Goal: Task Accomplishment & Management: Use online tool/utility

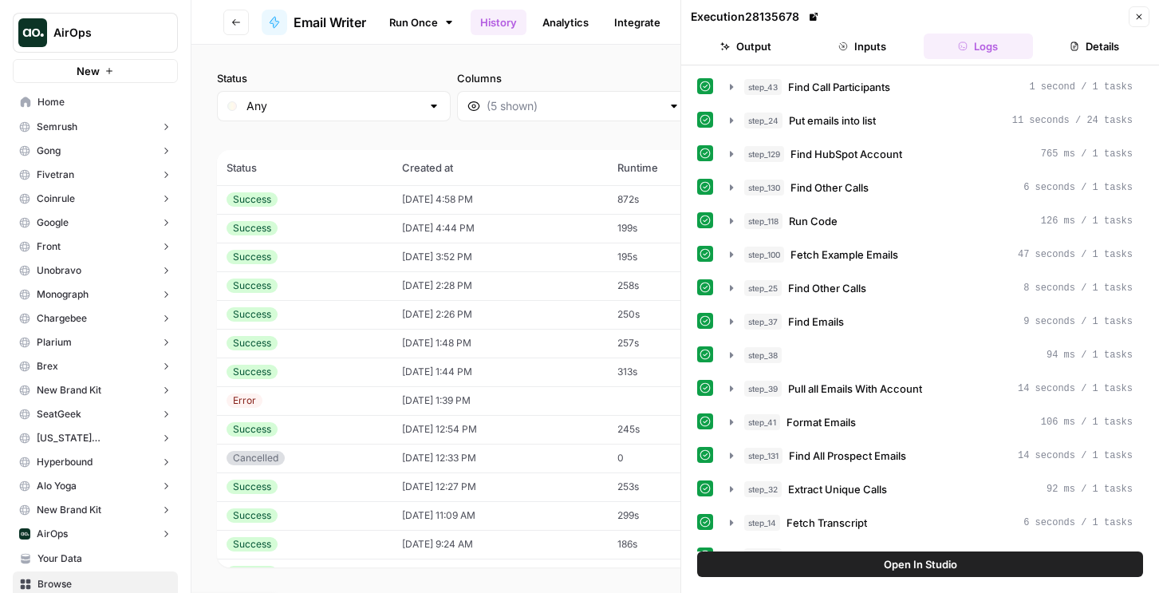
scroll to position [549, 0]
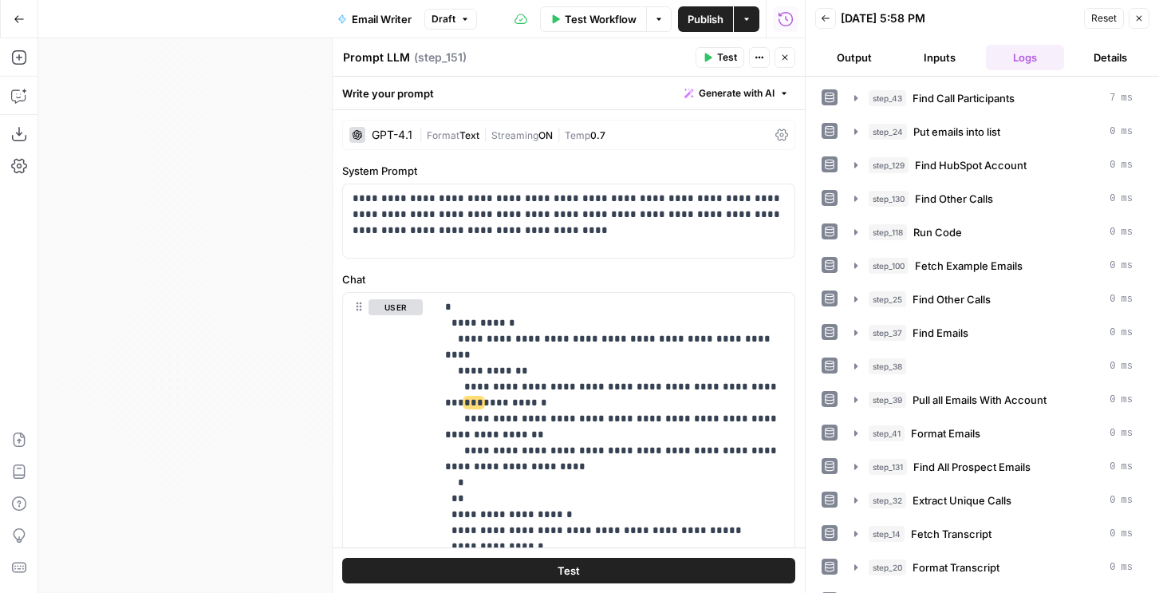
scroll to position [1, 0]
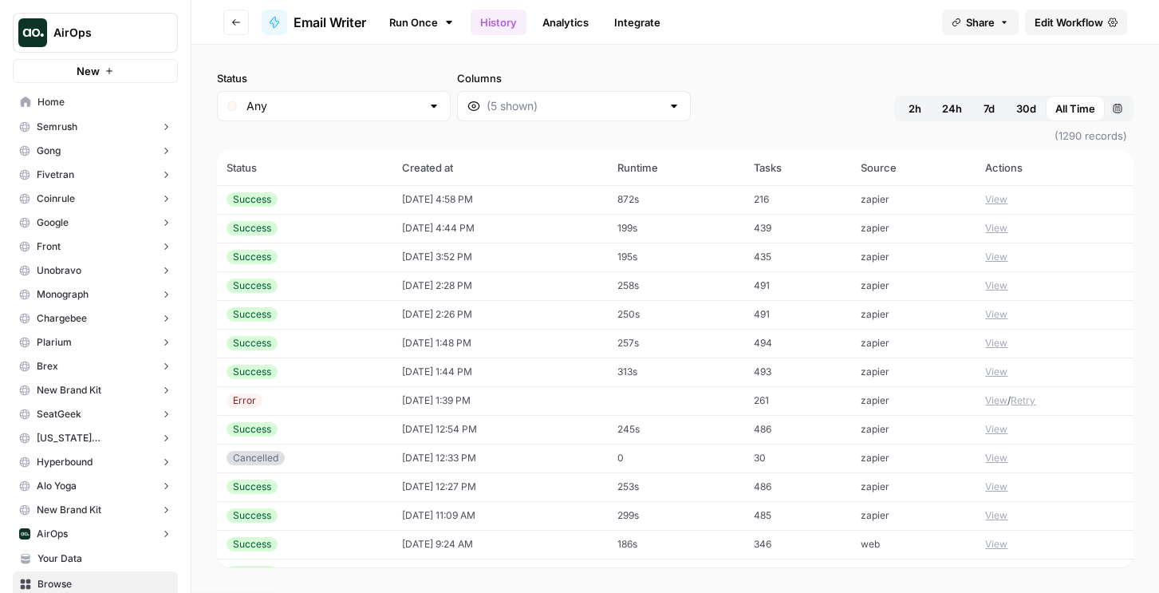
click at [481, 203] on td "[DATE] 4:58 PM" at bounding box center [499, 199] width 215 height 29
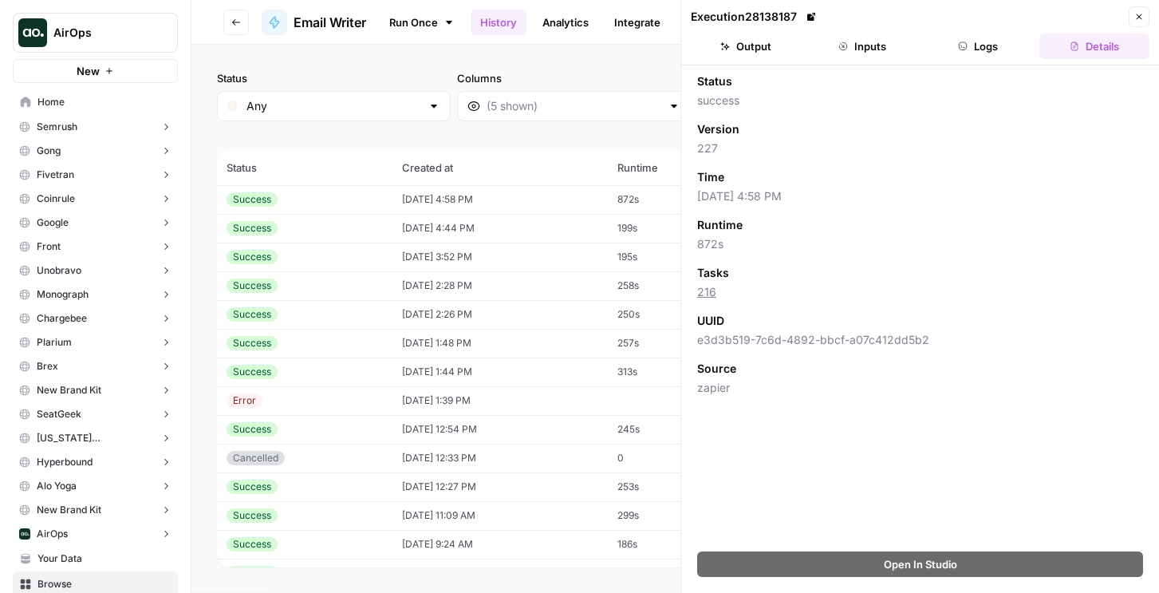
click at [982, 48] on button "Logs" at bounding box center [979, 46] width 110 height 26
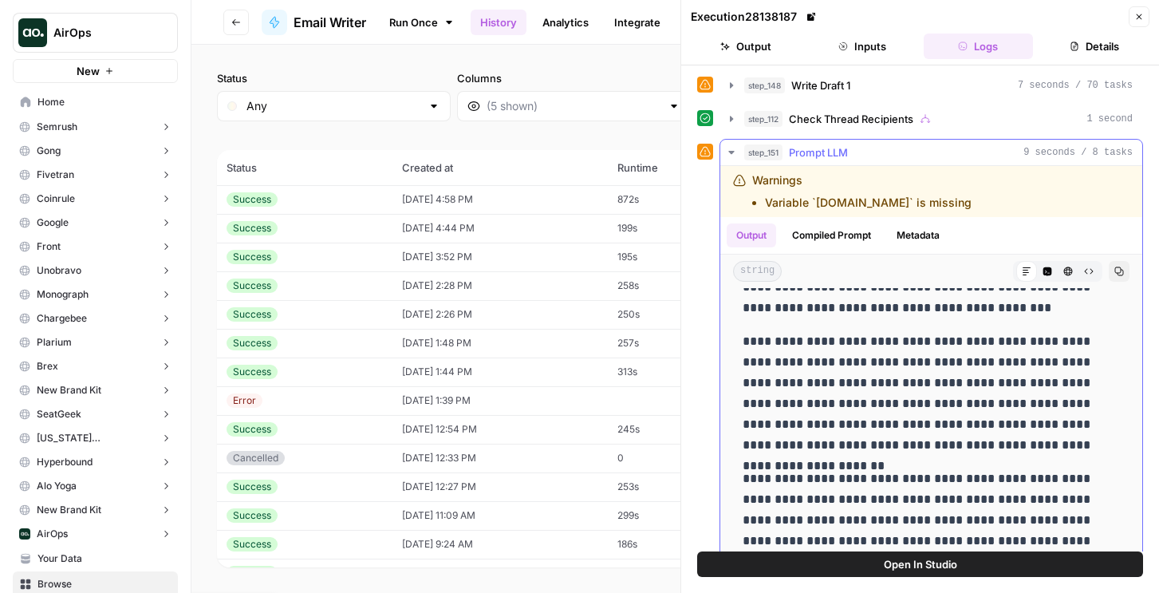
scroll to position [512, 0]
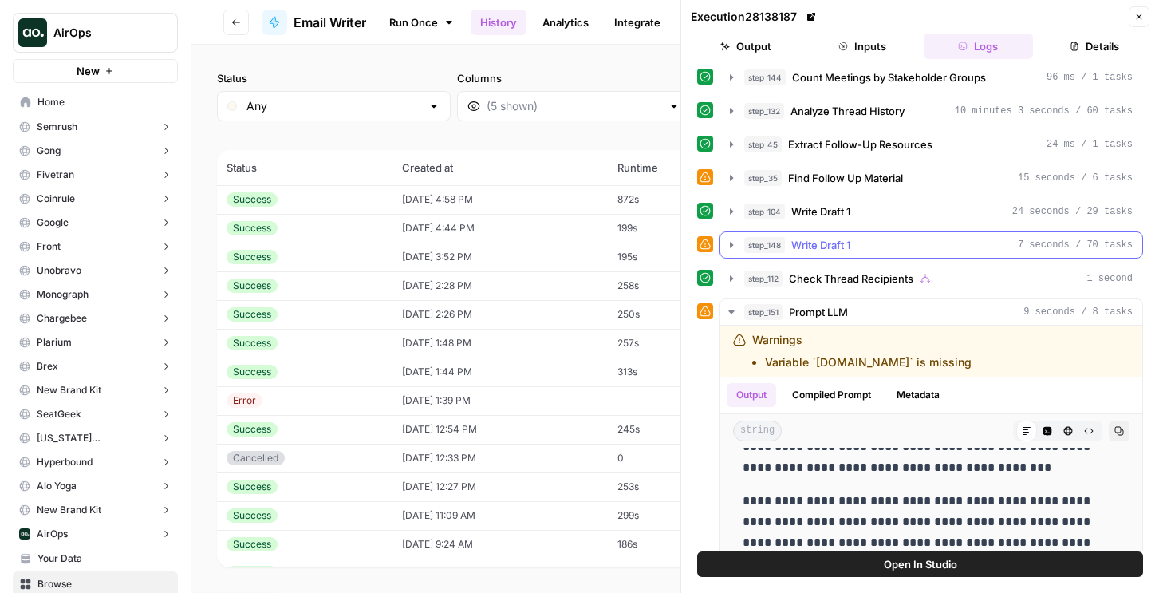
click at [855, 250] on div "step_148 Write Draft 1 7 seconds / 70 tasks" at bounding box center [938, 245] width 388 height 16
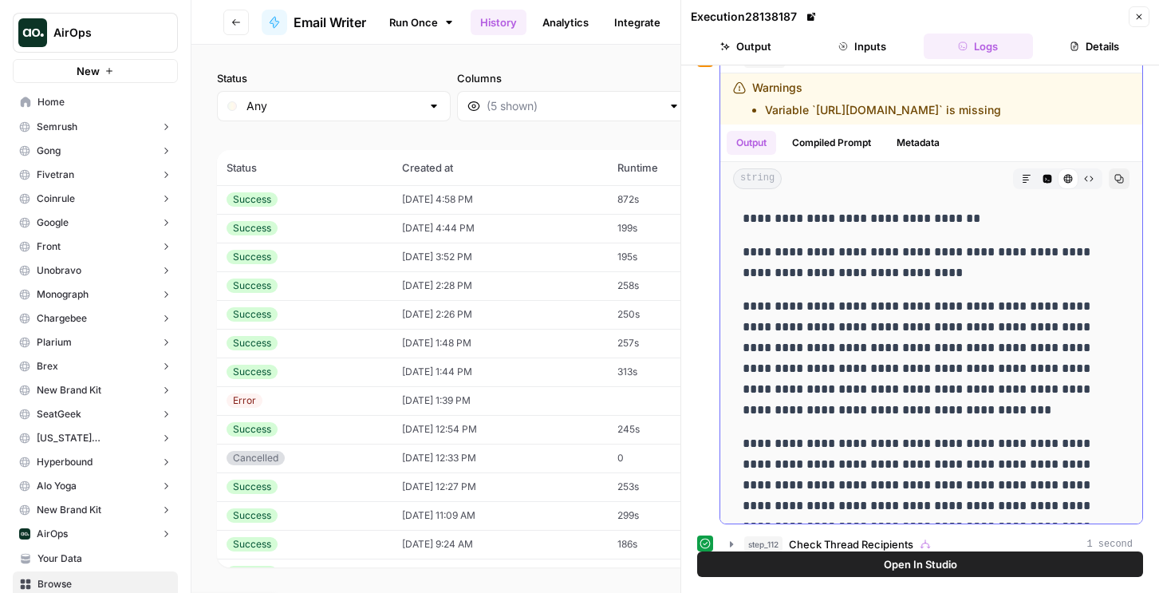
scroll to position [595, 0]
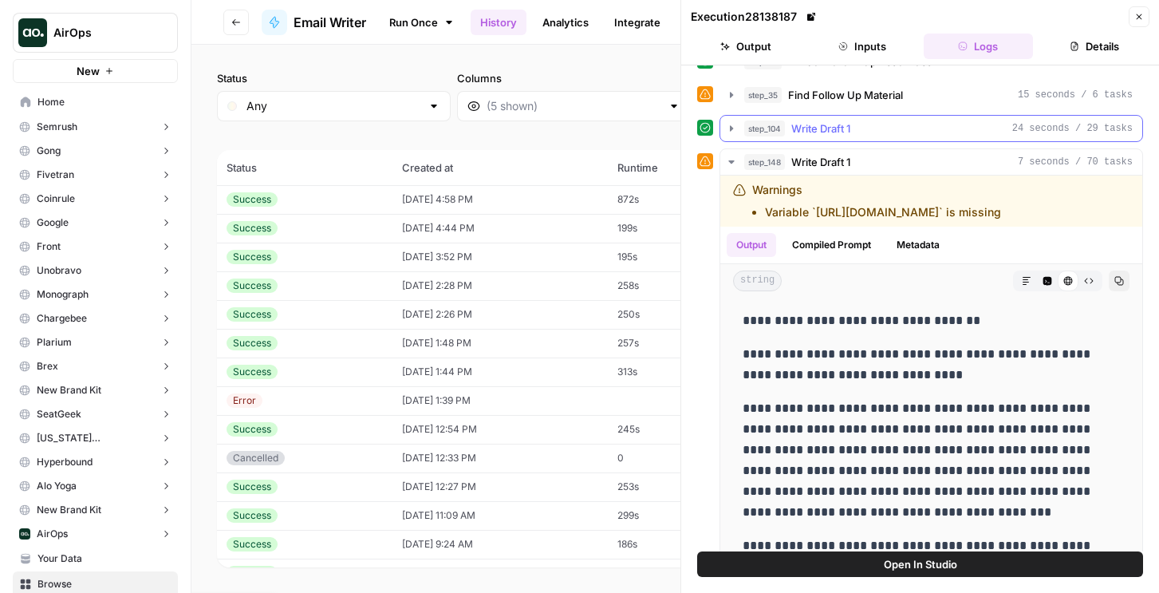
click at [813, 120] on span "Write Draft 1" at bounding box center [820, 128] width 59 height 16
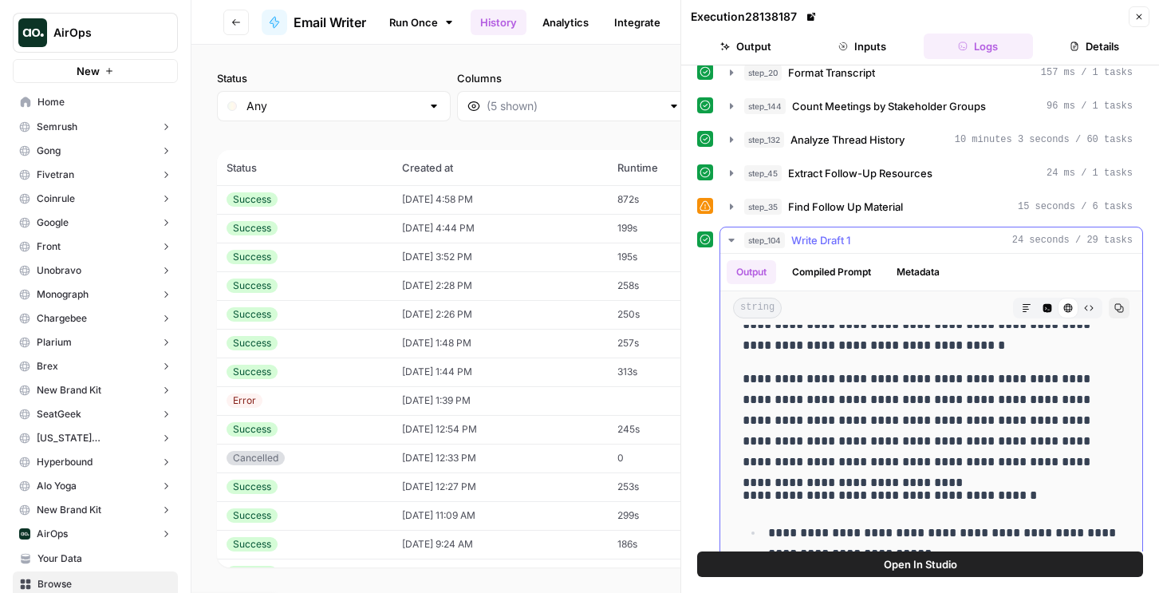
scroll to position [59, 0]
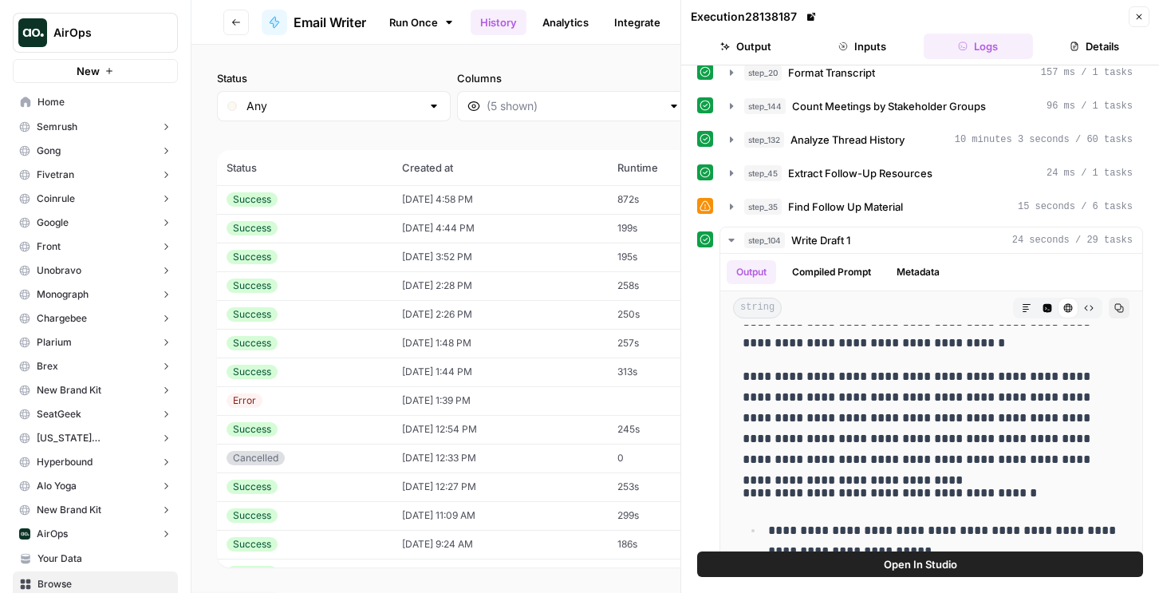
click at [498, 353] on td "[DATE] 1:48 PM" at bounding box center [499, 343] width 215 height 29
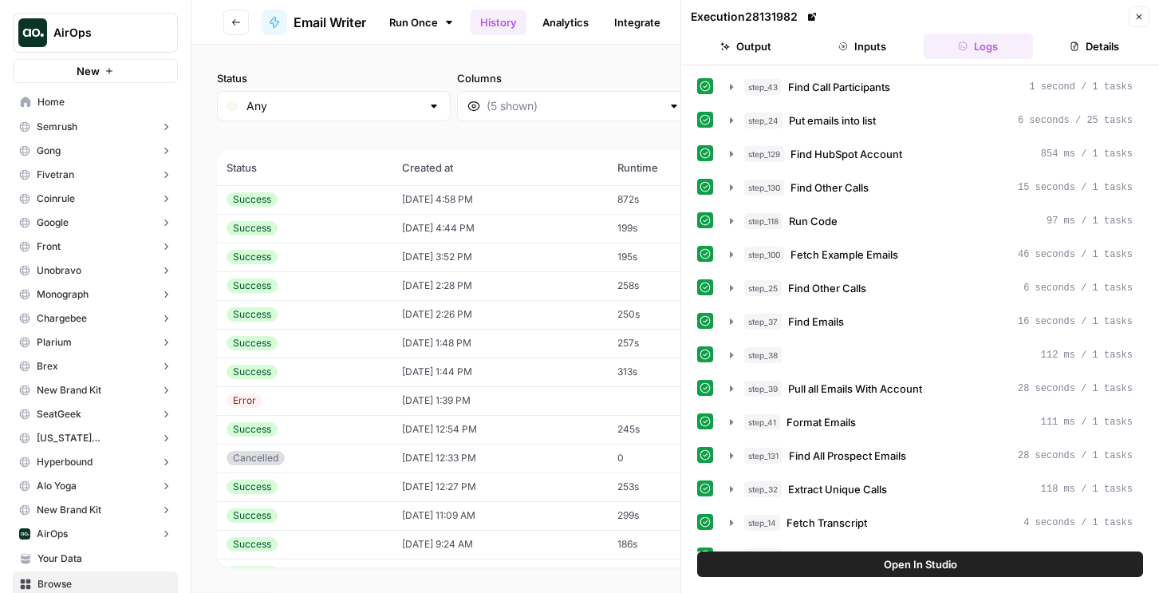
click at [1125, 10] on div "Execution 28131982 Close" at bounding box center [920, 16] width 459 height 21
click at [1131, 12] on button "Close" at bounding box center [1139, 16] width 21 height 21
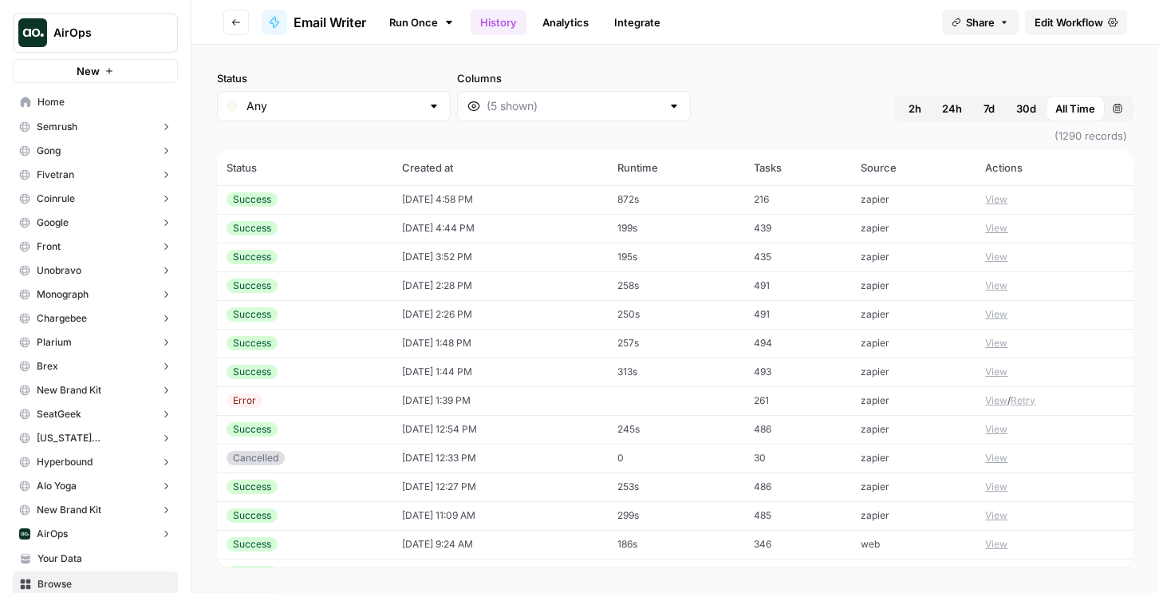
click at [1058, 25] on span "Edit Workflow" at bounding box center [1068, 22] width 69 height 16
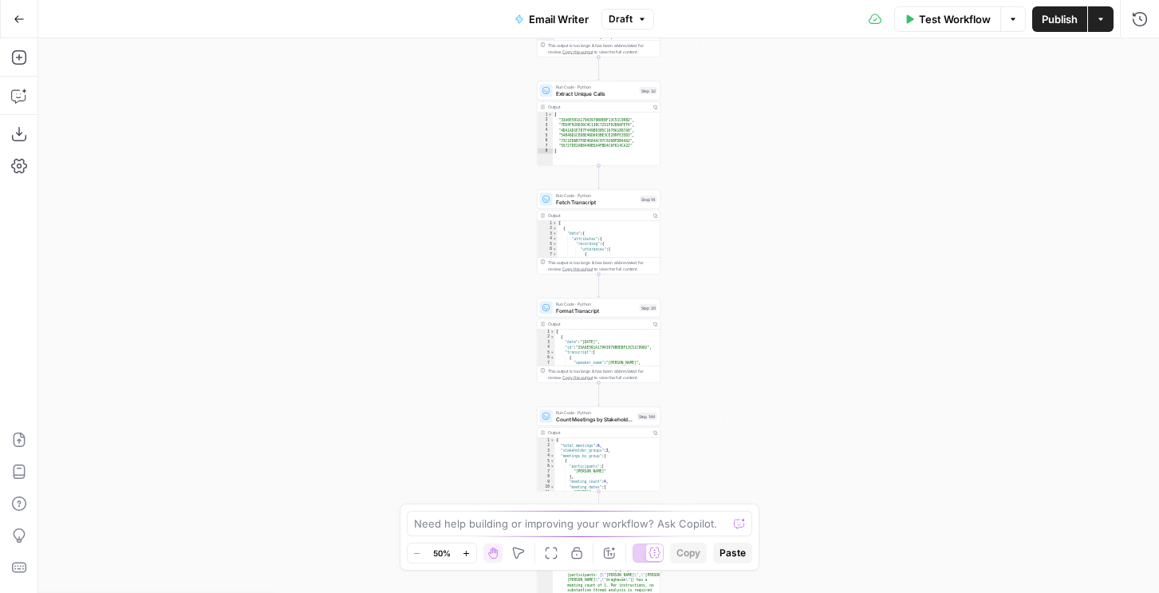
click at [638, 14] on button "Draft" at bounding box center [627, 19] width 53 height 21
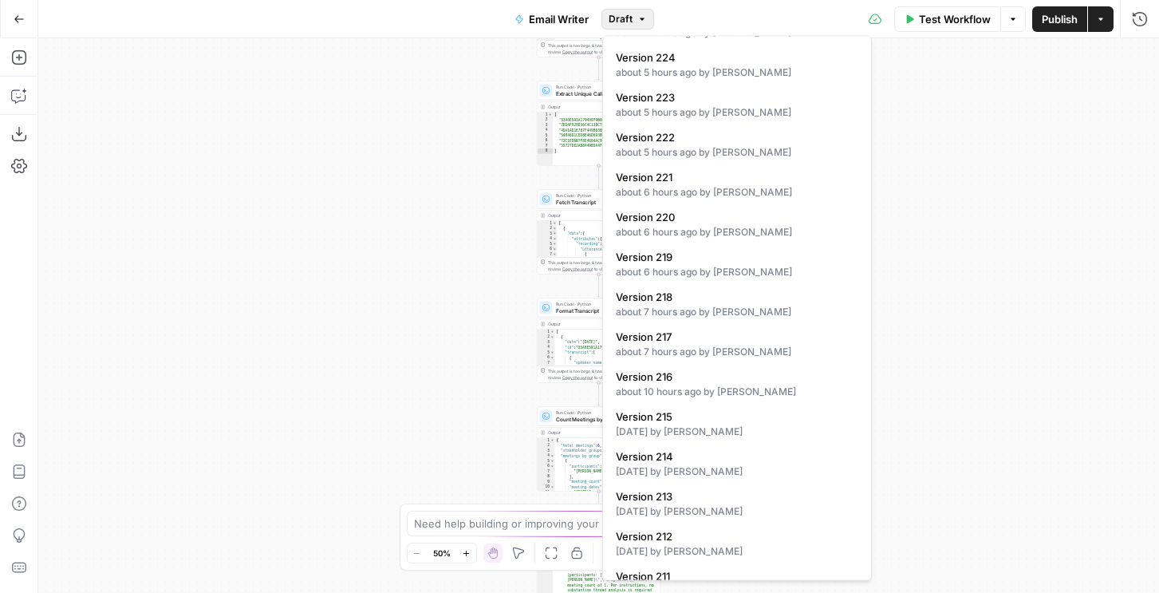
scroll to position [168, 0]
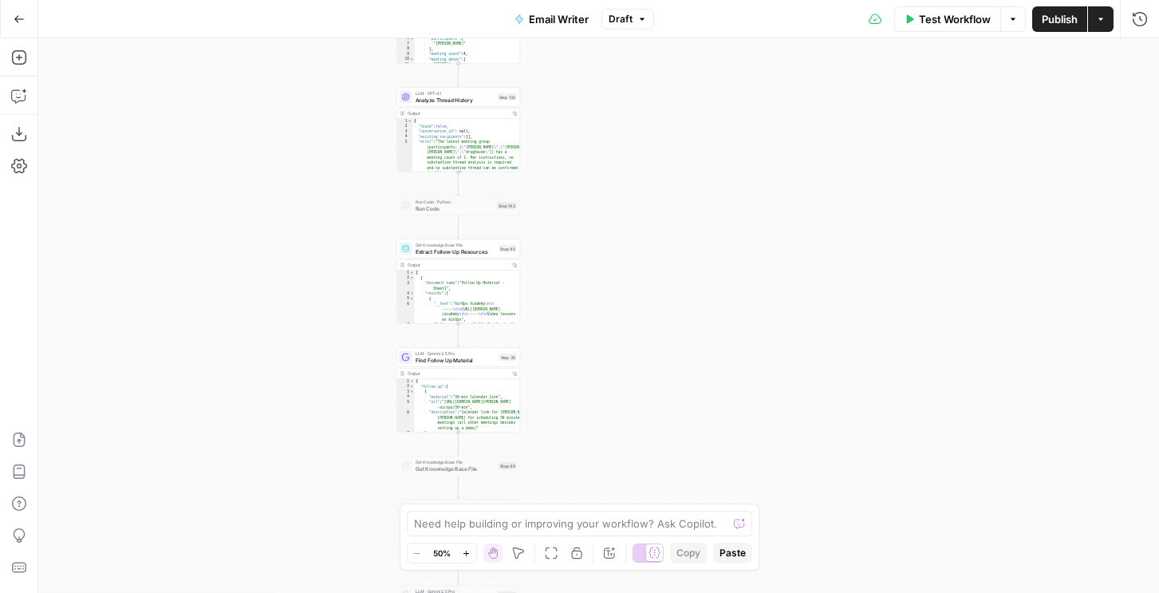
drag, startPoint x: 509, startPoint y: 379, endPoint x: 368, endPoint y: -49, distance: 450.0
click at [368, 0] on html "AirOps New Home Semrush Insights Opportunities Gong Insights Opportunities Five…" at bounding box center [579, 296] width 1159 height 593
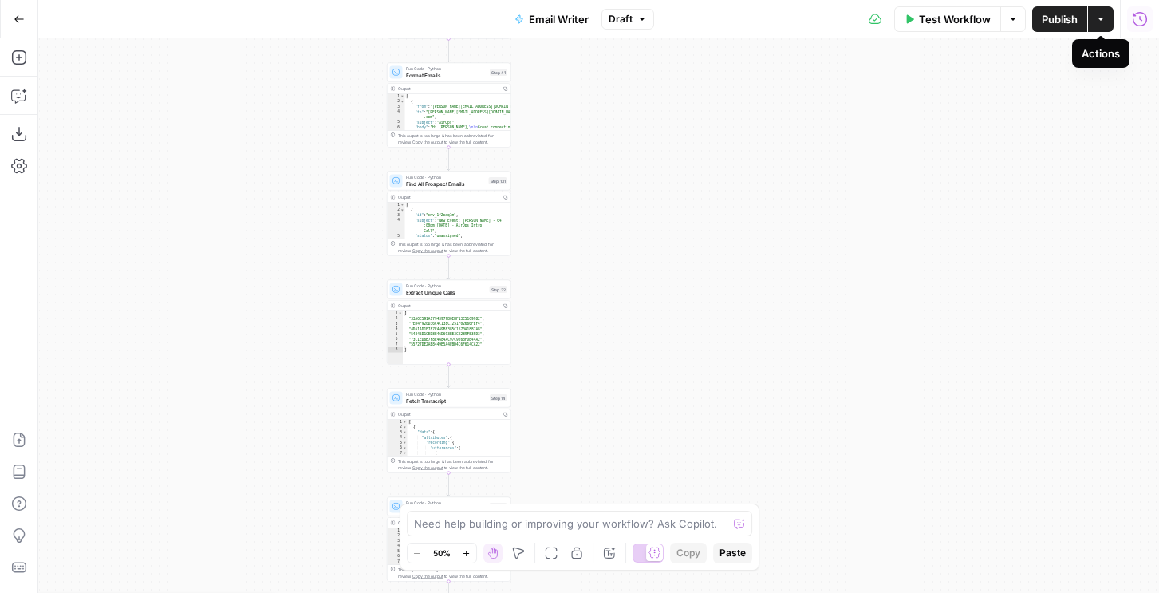
click at [1133, 21] on icon "button" at bounding box center [1140, 18] width 14 height 14
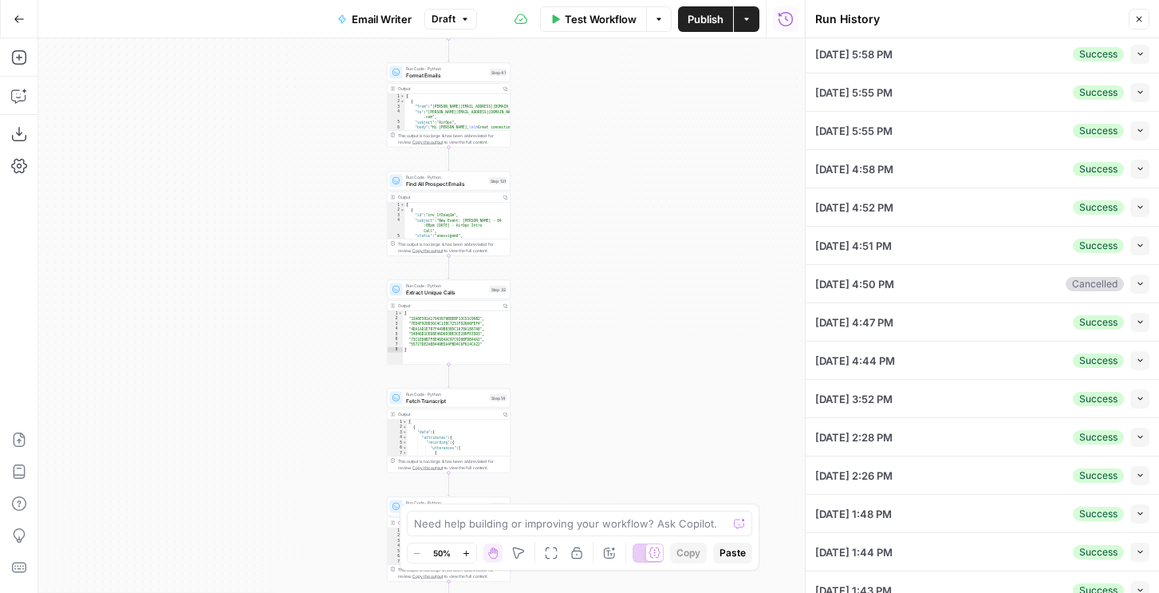
scroll to position [211, 0]
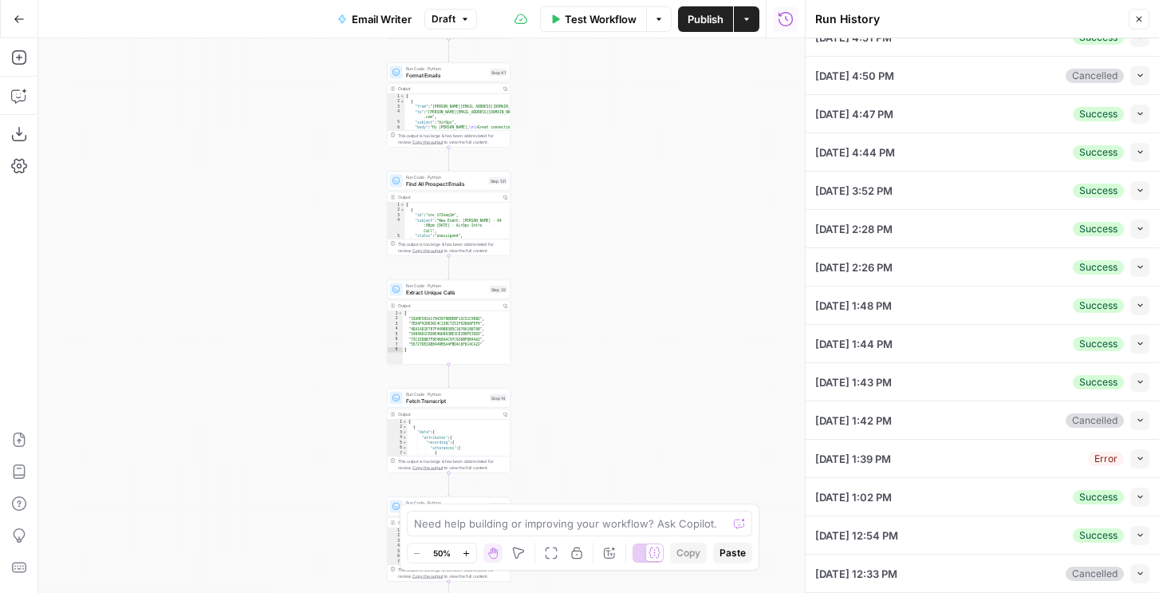
click at [1134, 531] on button "Collapse" at bounding box center [1139, 535] width 19 height 19
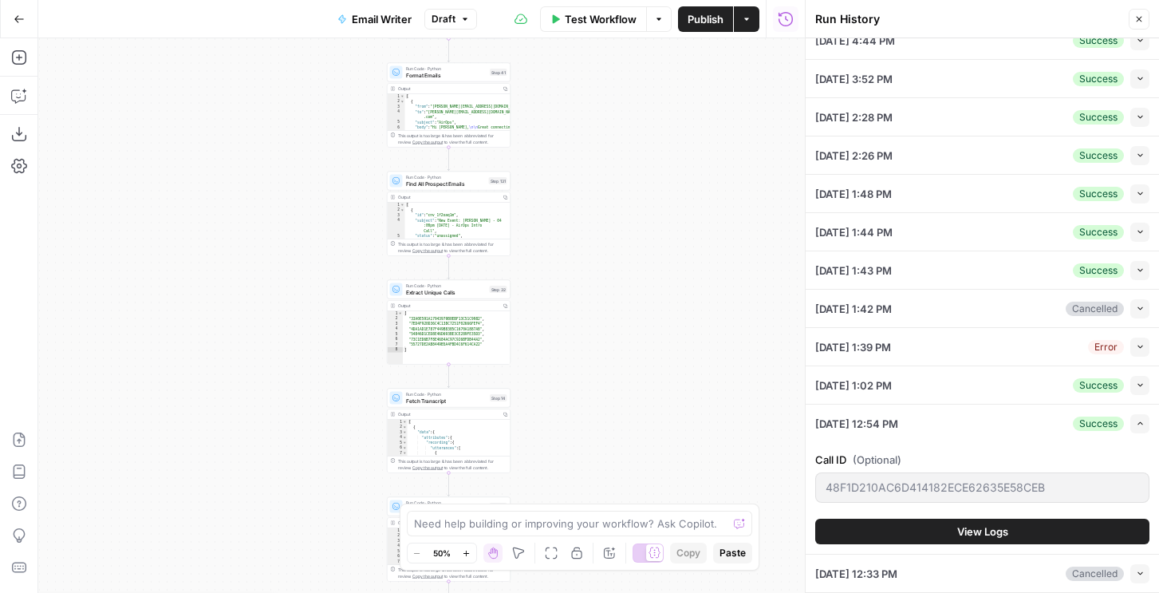
click at [1001, 534] on span "View Logs" at bounding box center [982, 531] width 51 height 16
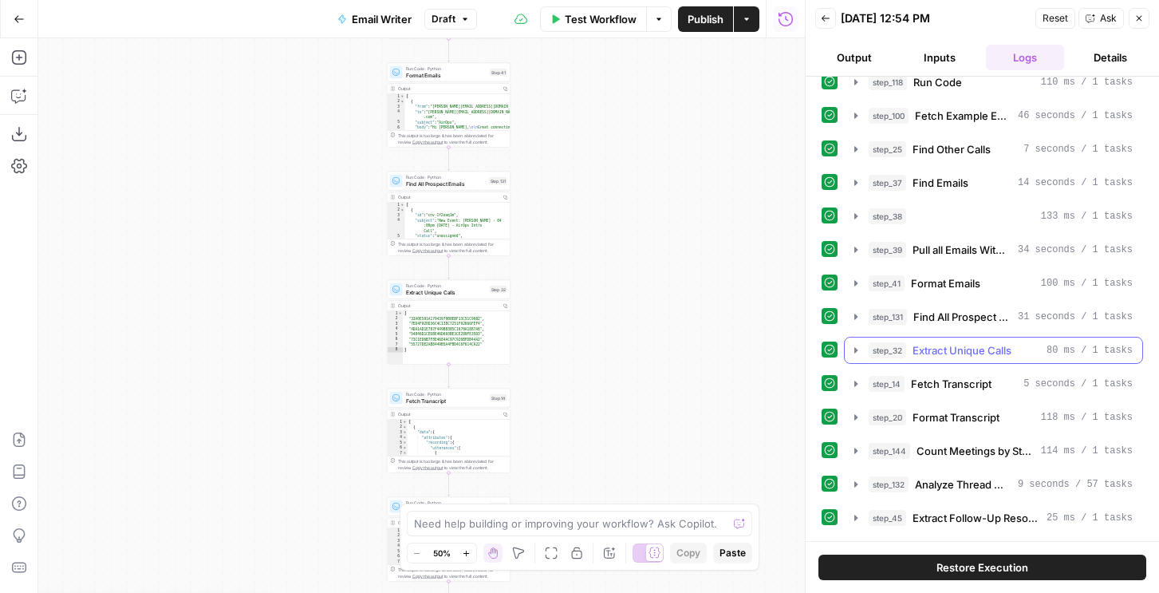
scroll to position [452, 0]
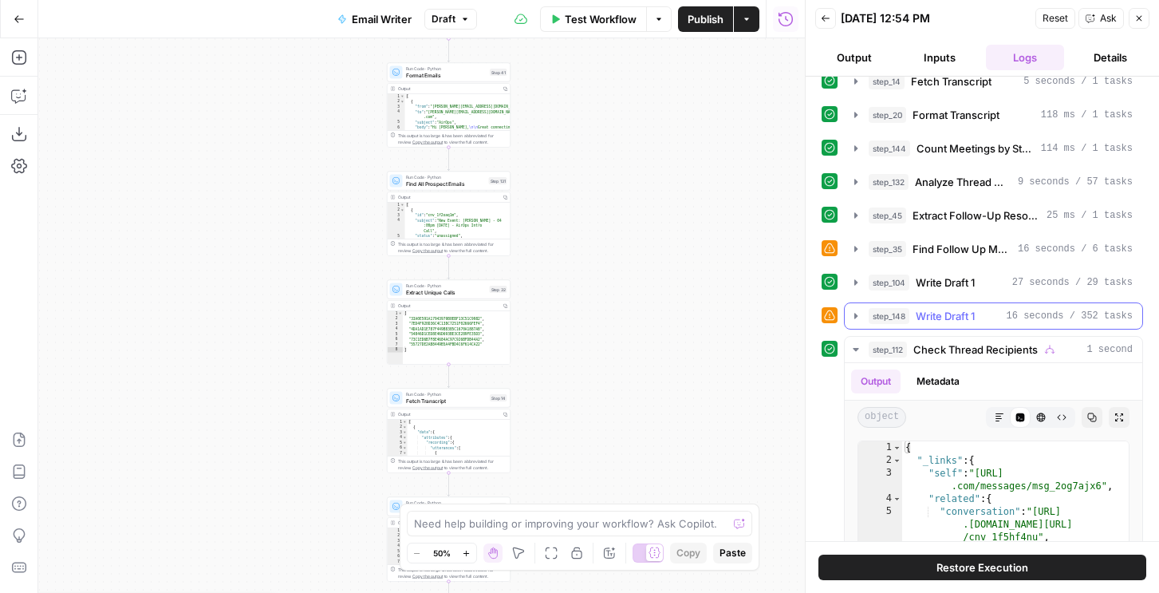
click at [939, 306] on button "step_148 Write Draft 1 16 seconds / 352 tasks" at bounding box center [994, 316] width 298 height 26
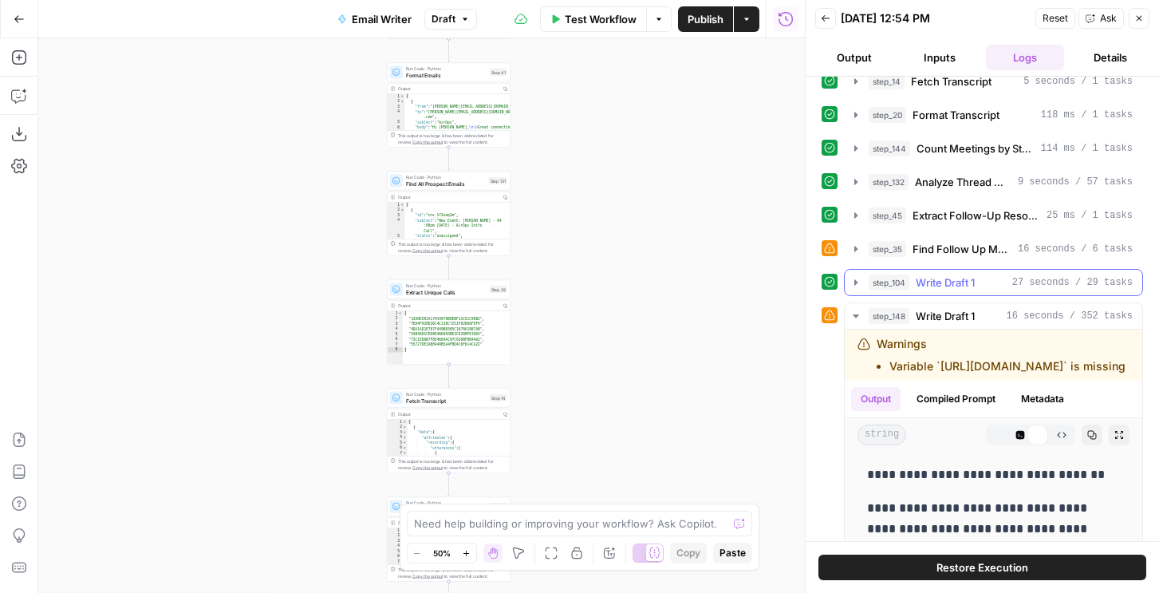
click at [944, 289] on span "Write Draft 1" at bounding box center [945, 282] width 59 height 16
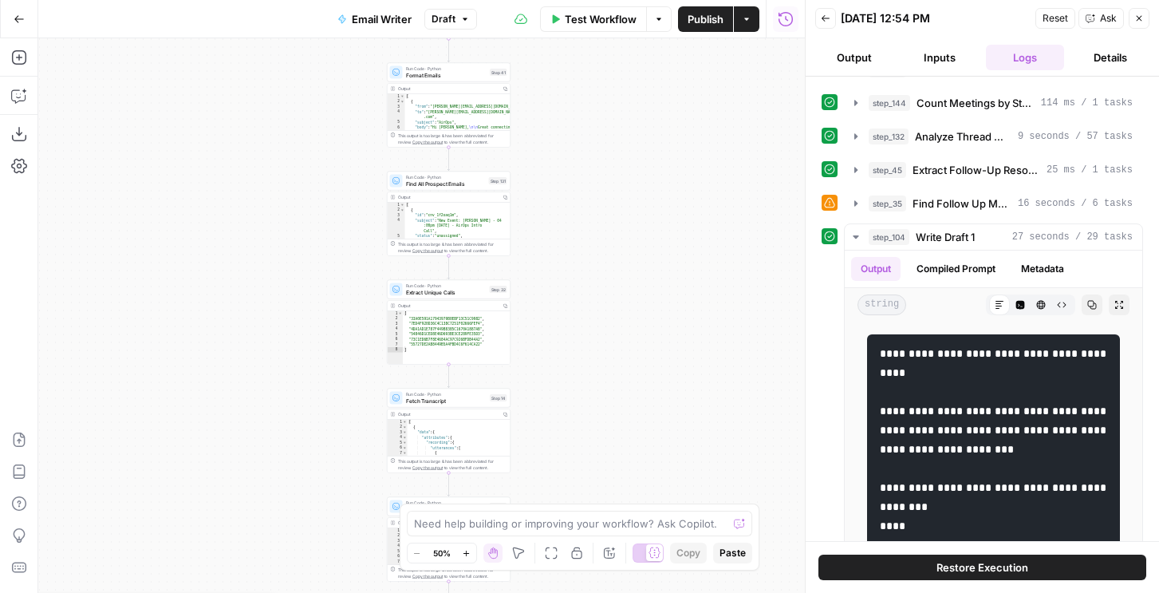
scroll to position [482, 0]
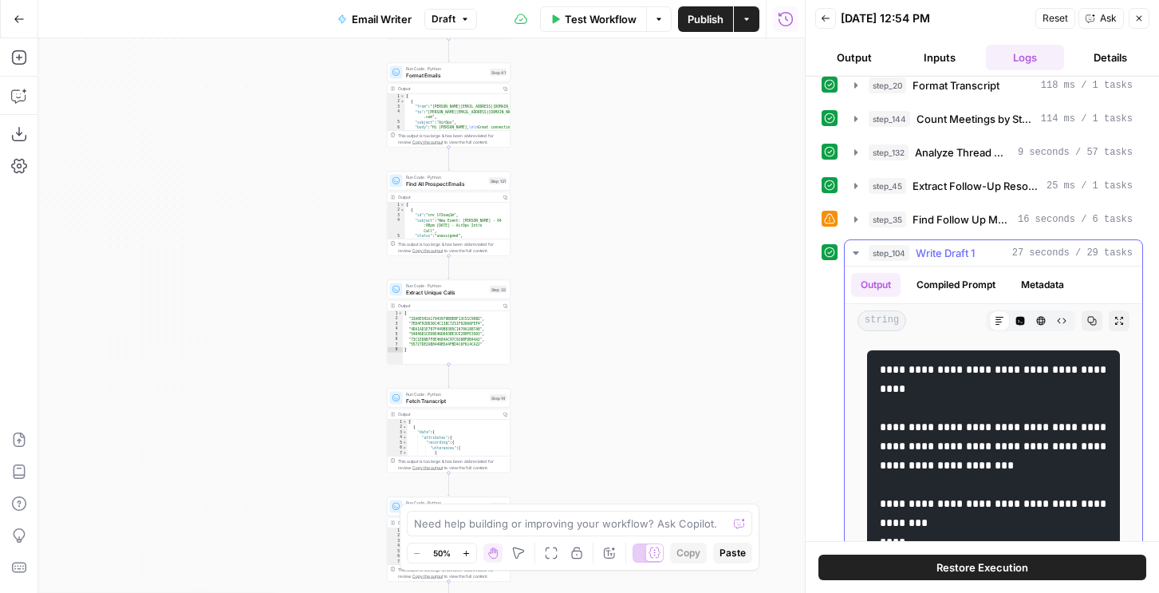
click at [892, 262] on button "step_104 Write Draft 1 27 seconds / 29 tasks" at bounding box center [994, 253] width 298 height 26
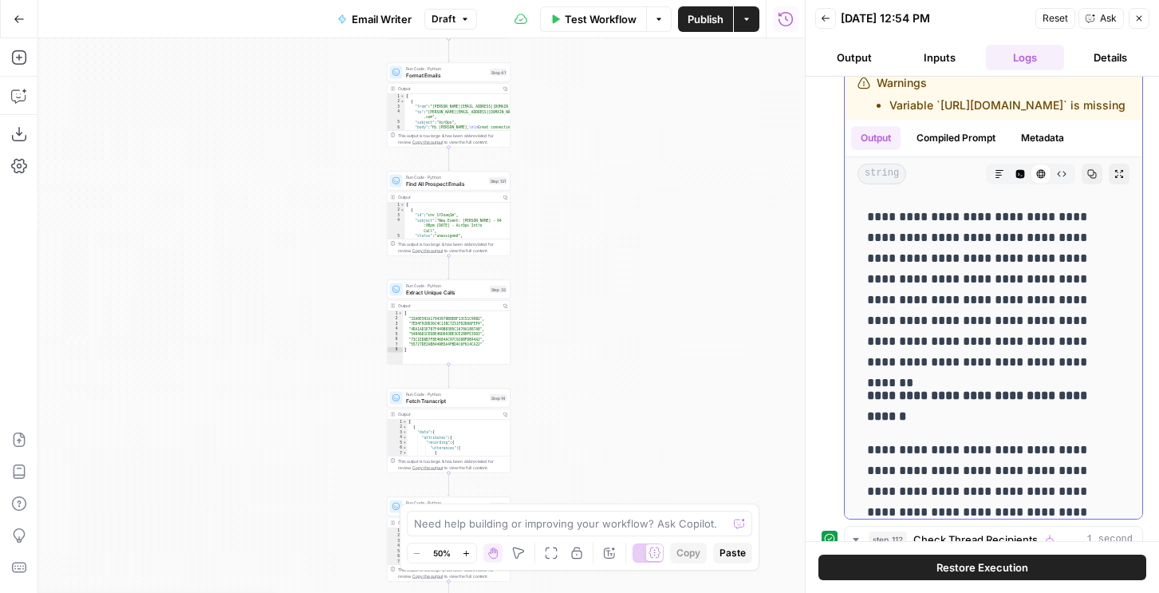
scroll to position [0, 0]
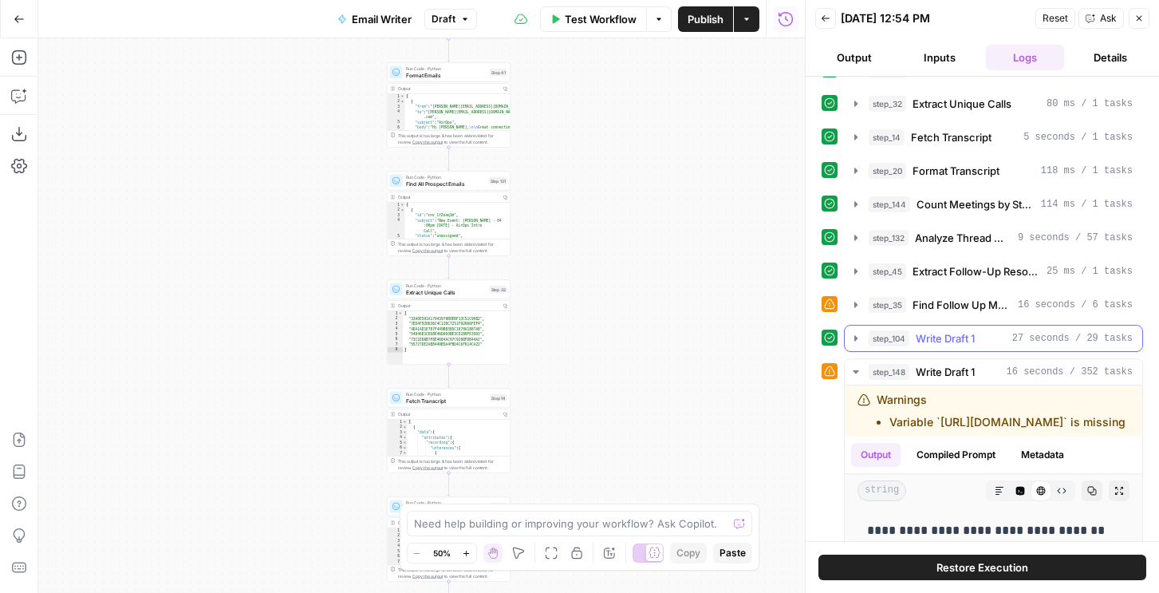
click at [916, 331] on span "Write Draft 1" at bounding box center [945, 338] width 59 height 16
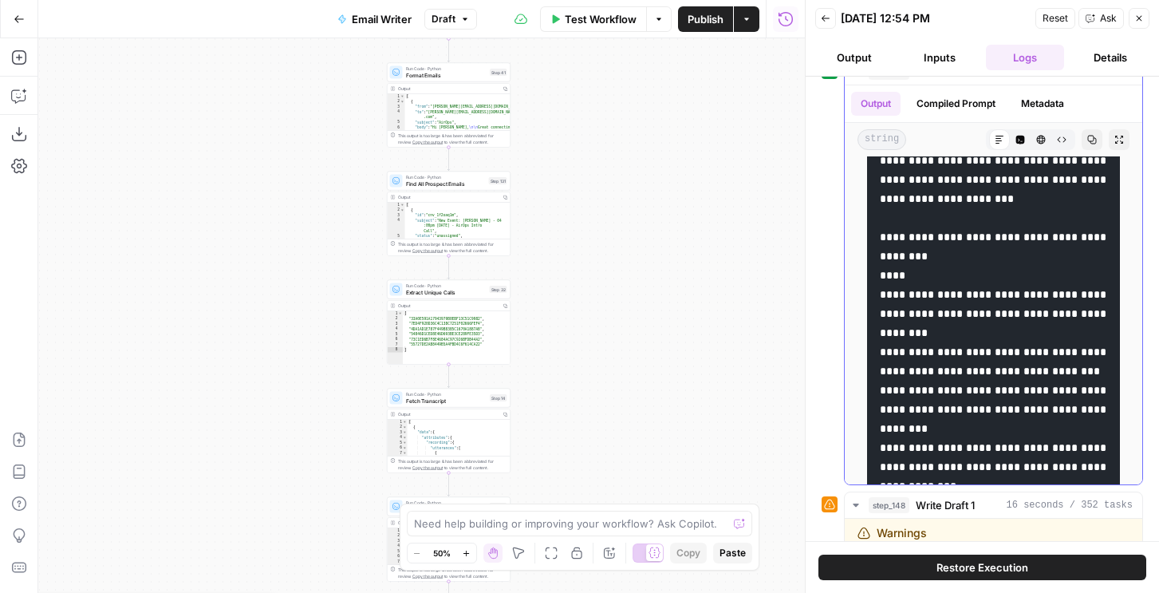
scroll to position [127, 0]
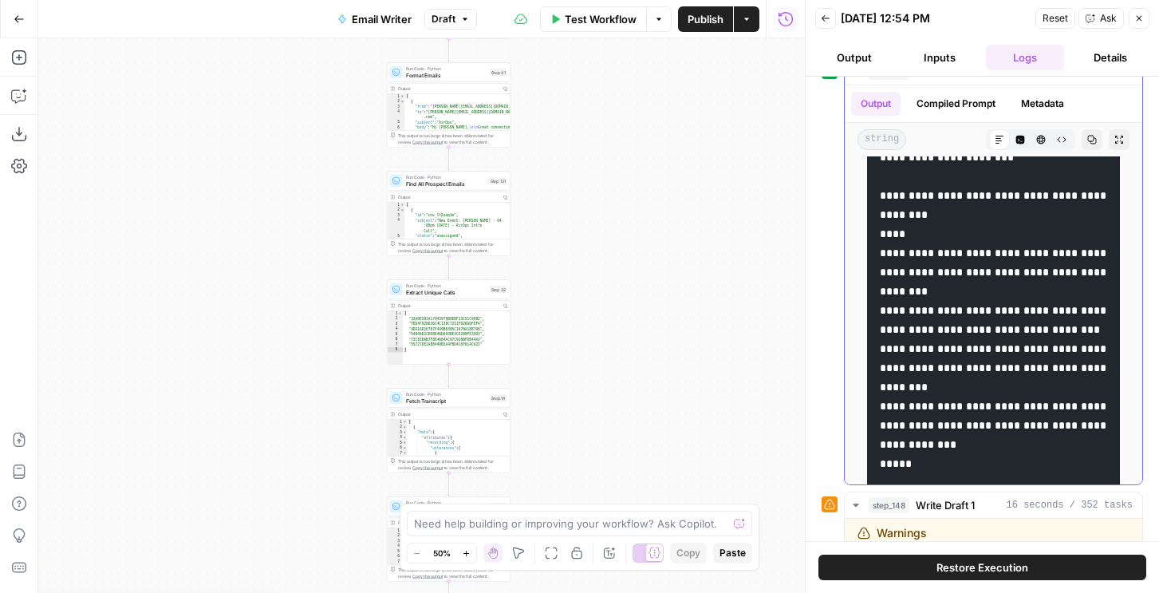
click at [1047, 137] on button "HTML Viewer" at bounding box center [1040, 139] width 21 height 21
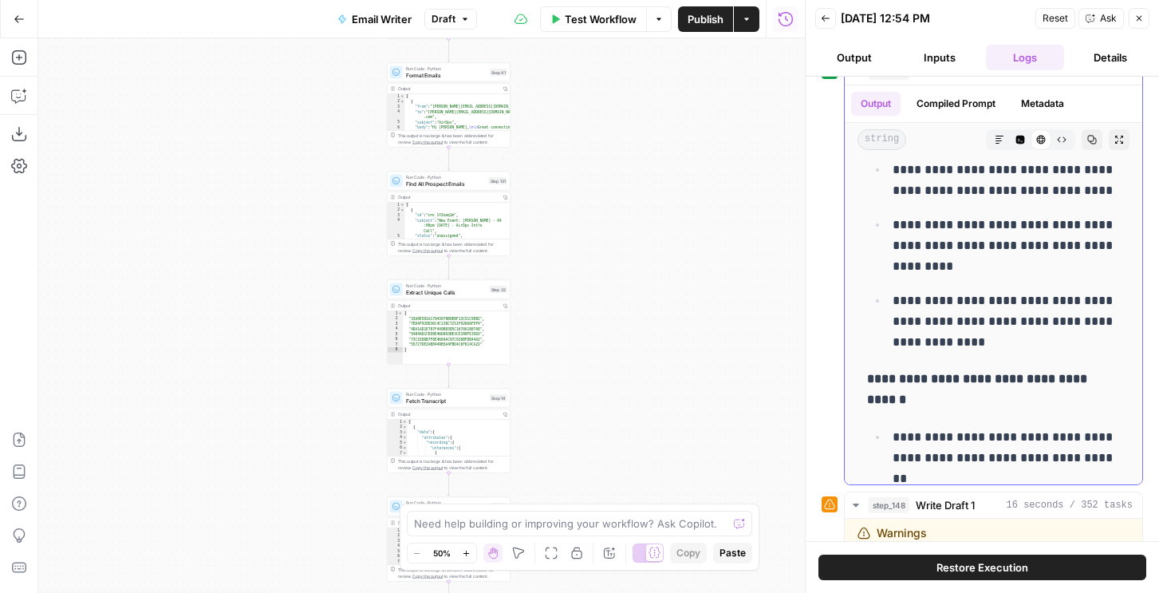
scroll to position [352, 0]
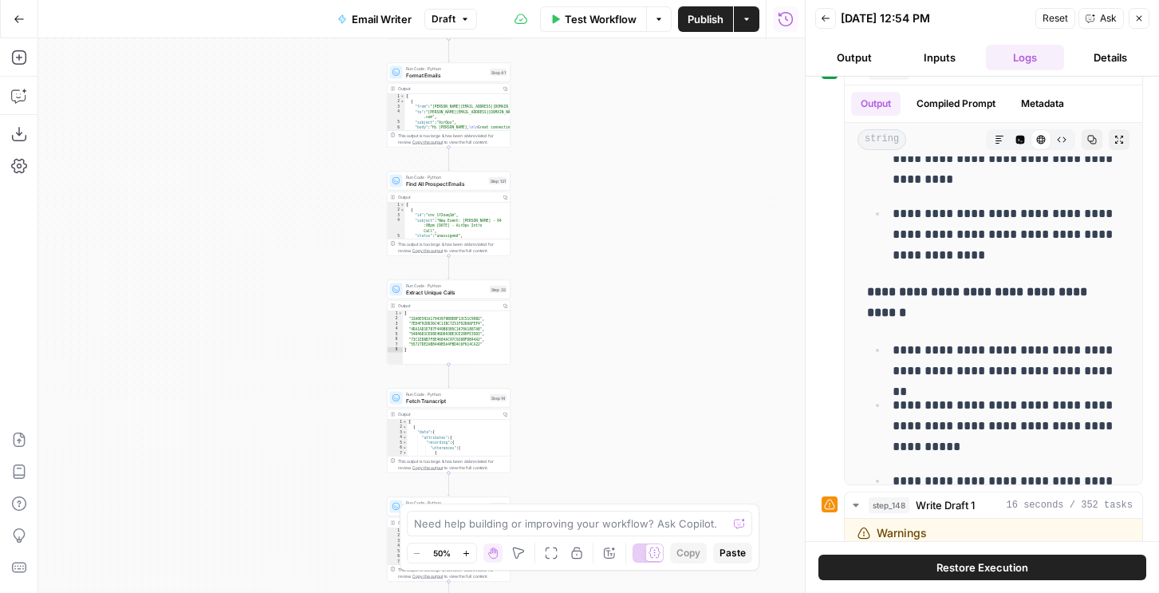
click at [940, 555] on button "Restore Execution" at bounding box center [982, 567] width 328 height 26
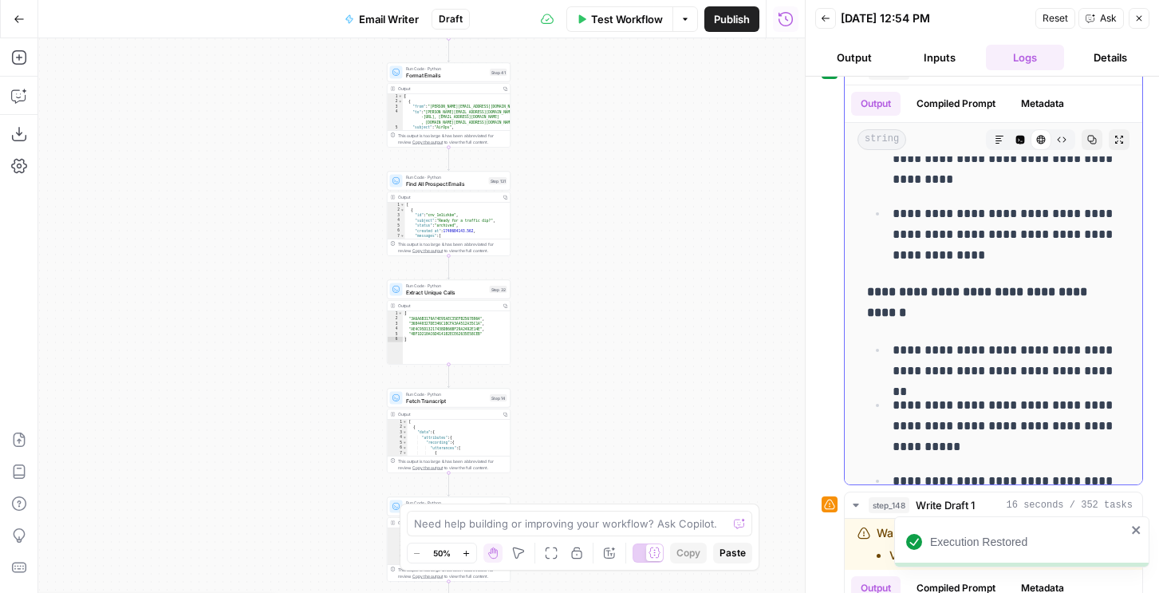
scroll to position [350, 0]
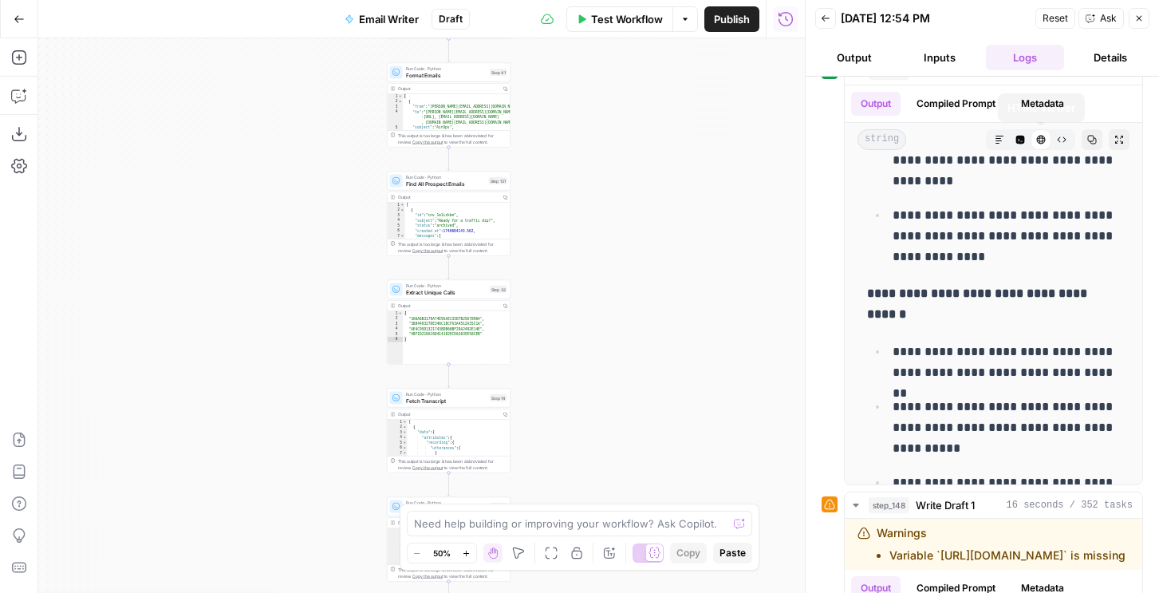
click at [1104, 52] on button "Details" at bounding box center [1109, 58] width 79 height 26
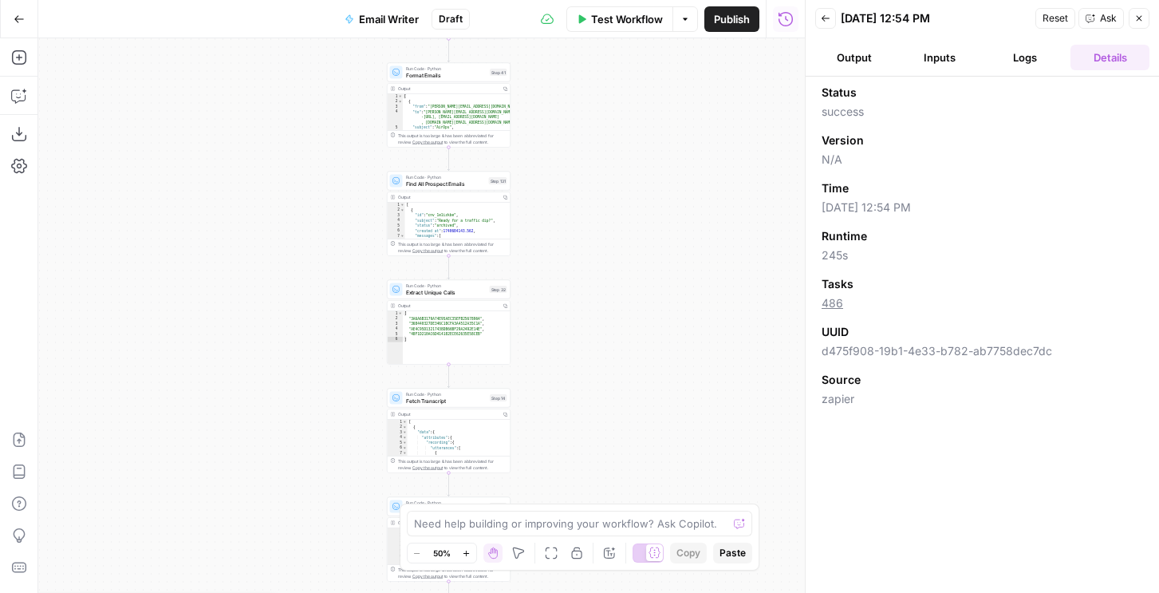
scroll to position [0, 0]
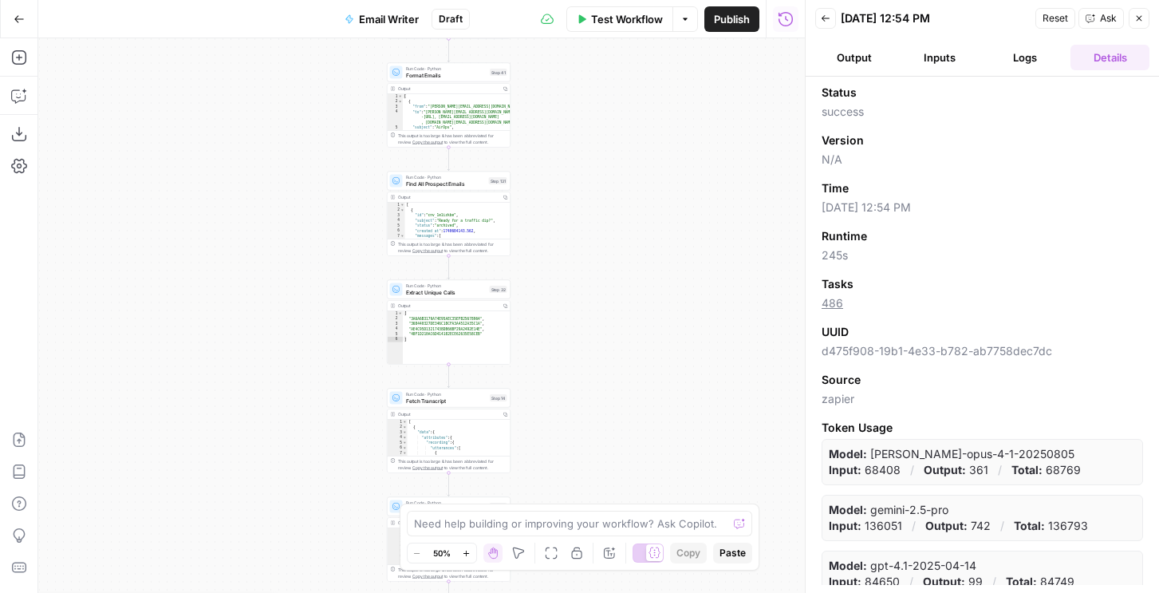
click at [451, 14] on span "Draft" at bounding box center [451, 19] width 24 height 14
click at [715, 17] on span "Publish" at bounding box center [732, 19] width 36 height 16
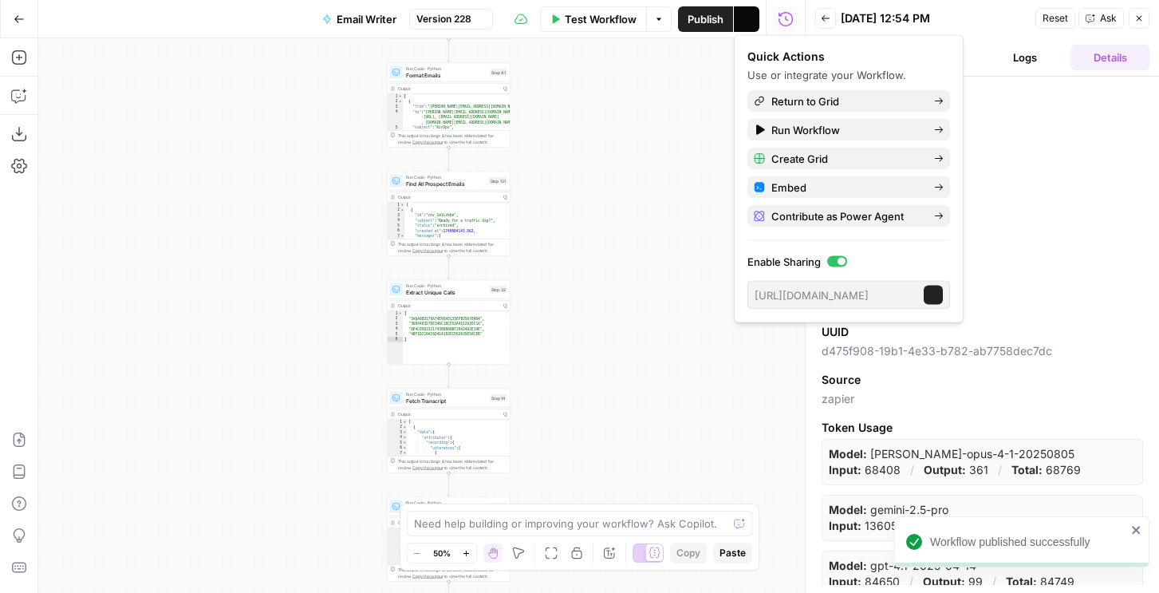
click at [459, 18] on span "Version 228" at bounding box center [443, 19] width 55 height 14
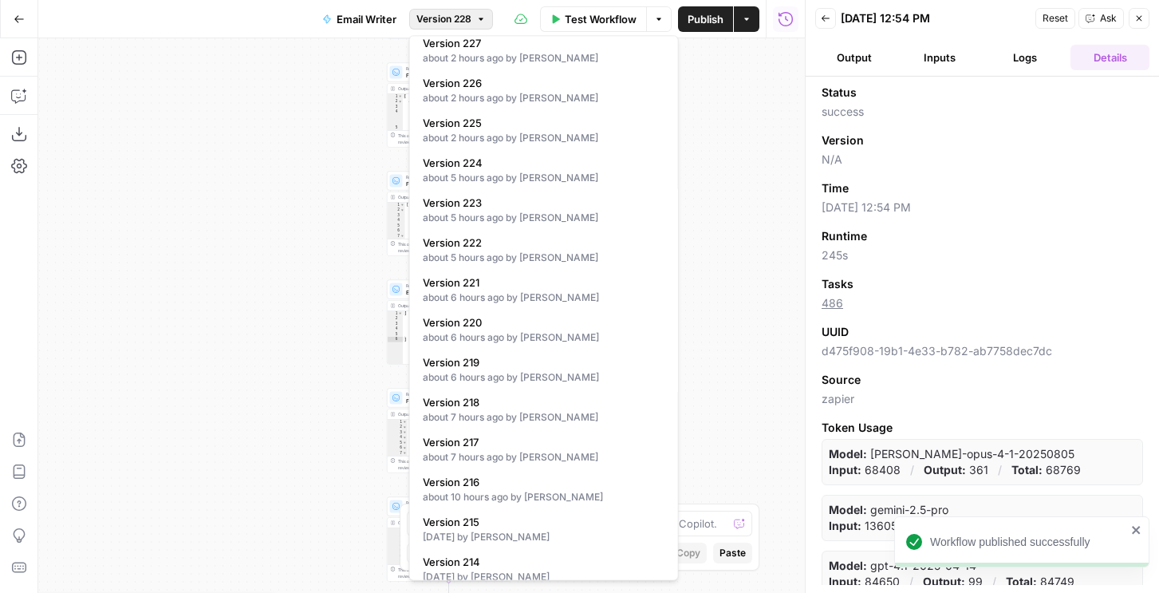
scroll to position [73, 0]
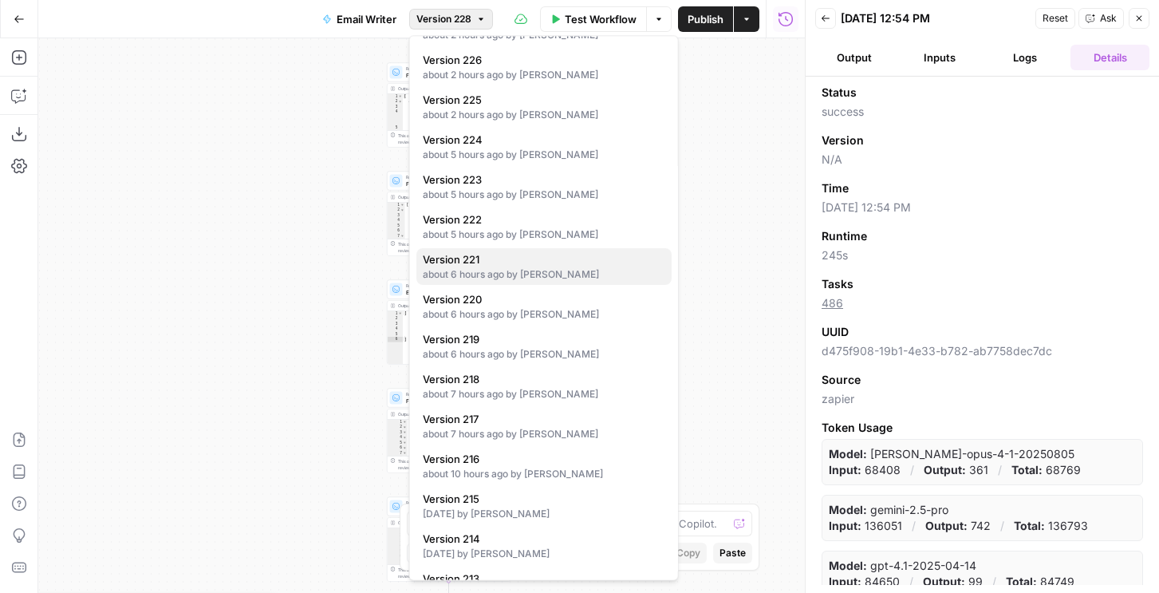
click at [487, 277] on div "about 6 hours ago by Nicole Guercia" at bounding box center [544, 275] width 242 height 14
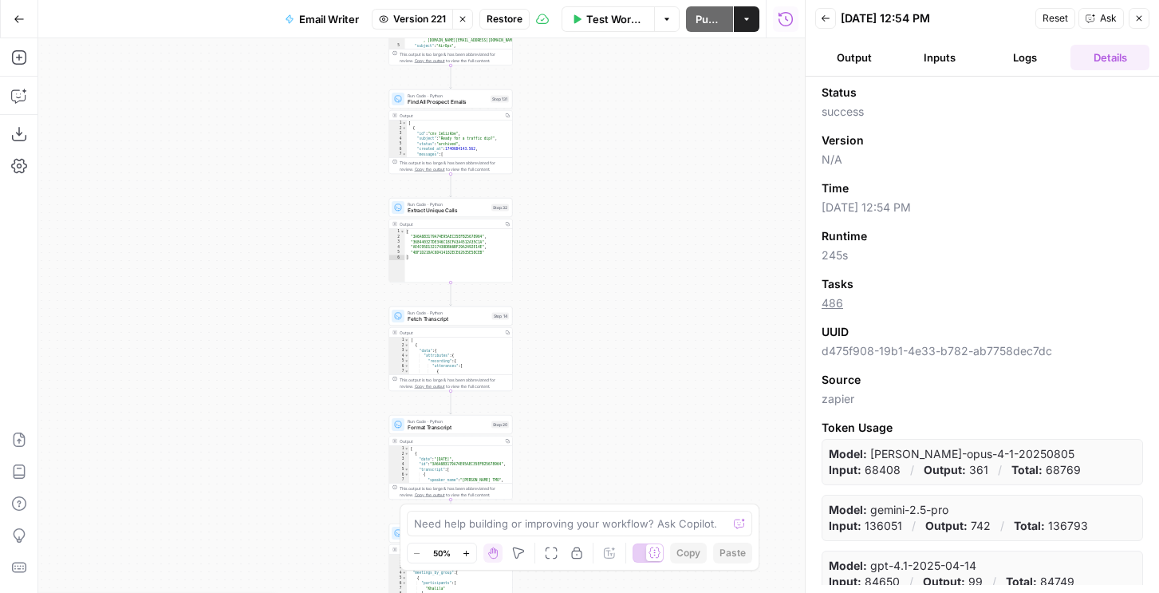
click at [514, 18] on span "Restore" at bounding box center [505, 19] width 36 height 14
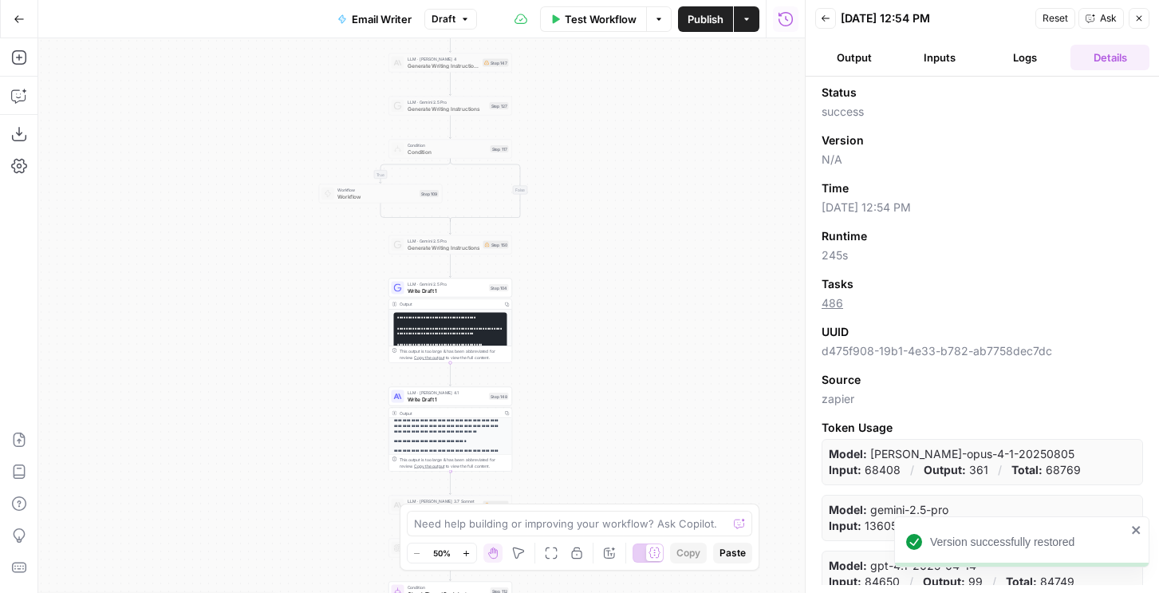
scroll to position [103, 0]
click at [467, 400] on span "Write Draft 1" at bounding box center [447, 399] width 79 height 8
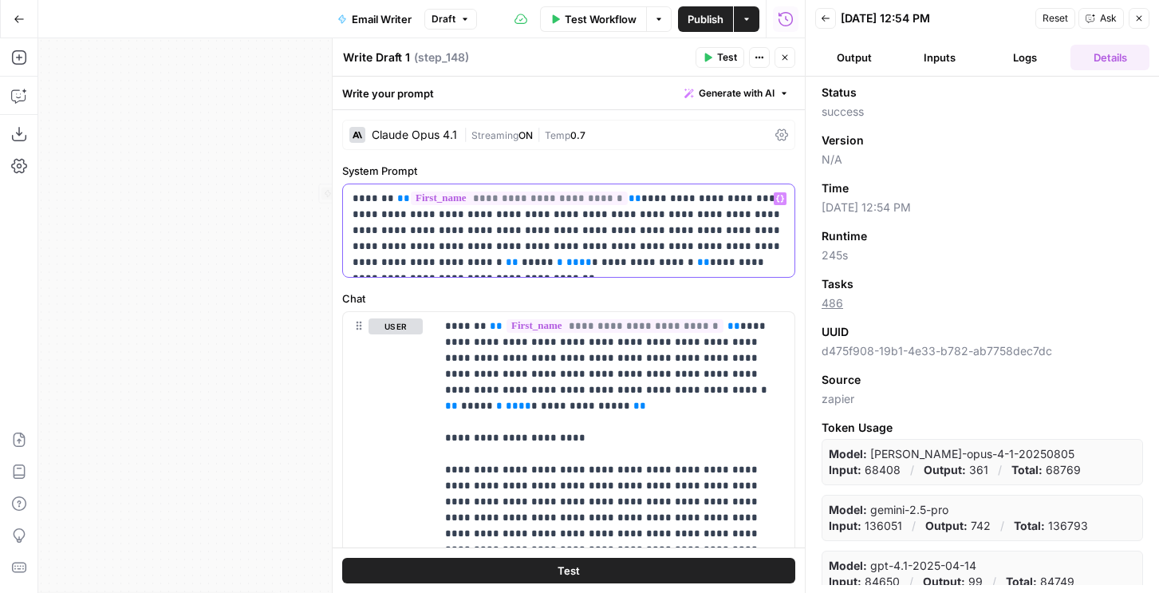
click at [597, 266] on p "**********" at bounding box center [569, 231] width 432 height 80
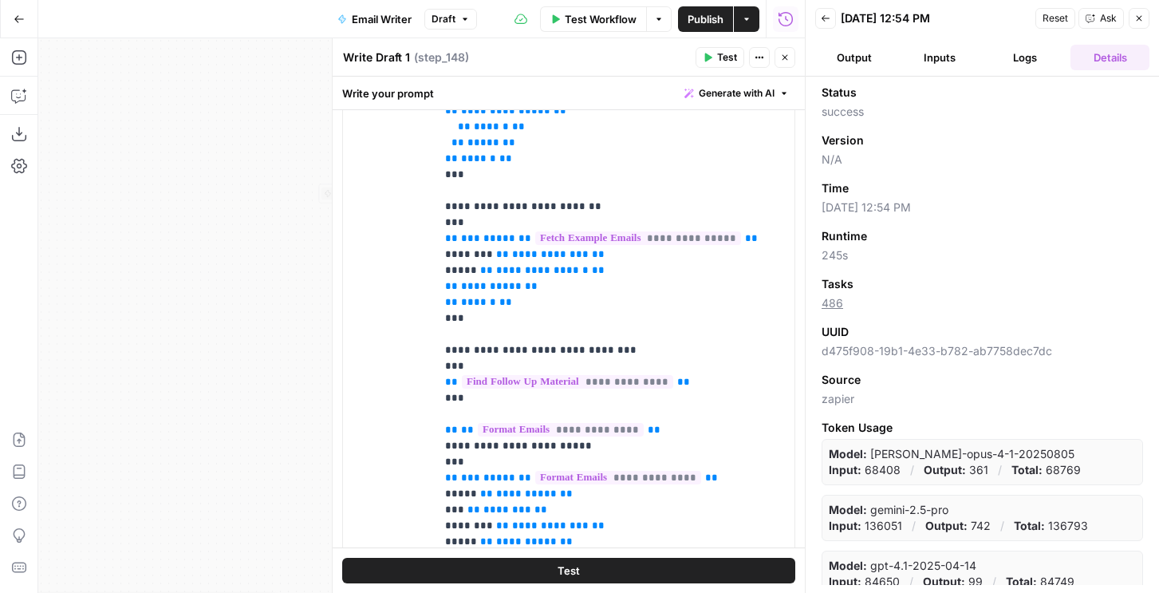
scroll to position [548, 0]
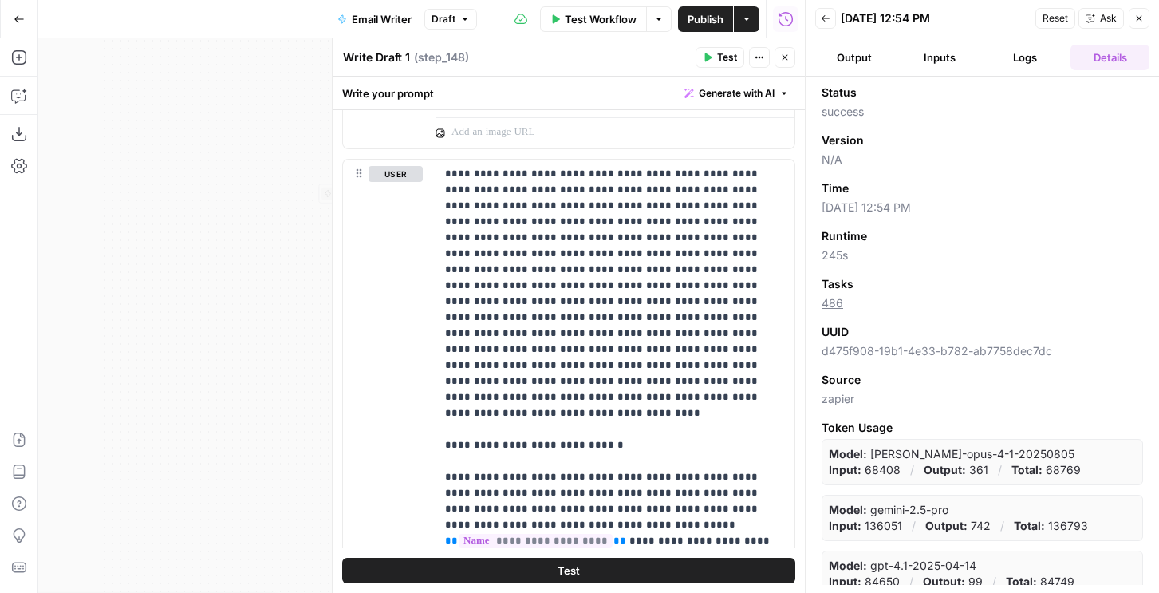
scroll to position [1179, 0]
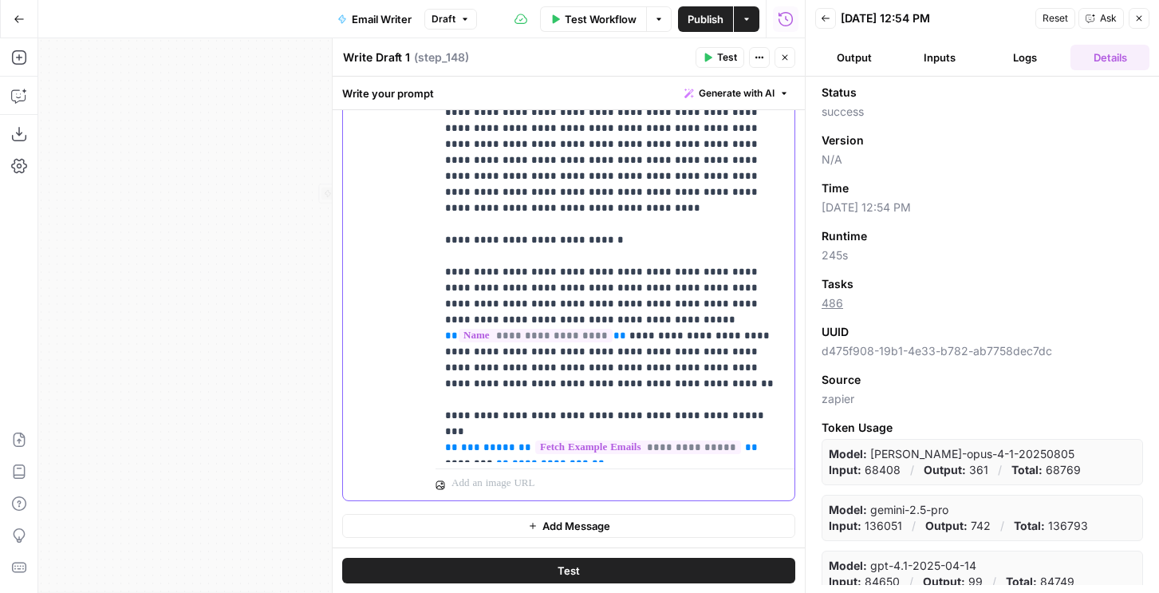
click at [625, 404] on p "**********" at bounding box center [615, 208] width 340 height 495
click at [669, 337] on p "**********" at bounding box center [615, 208] width 340 height 495
click at [620, 321] on p "**********" at bounding box center [615, 208] width 340 height 495
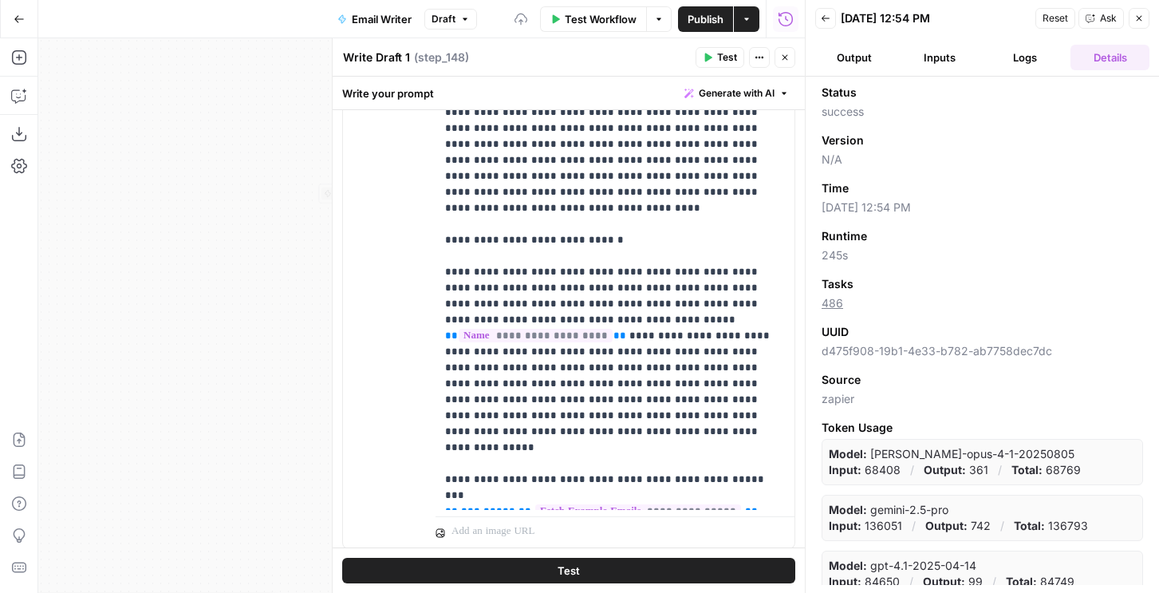
click at [726, 60] on span "Test" at bounding box center [727, 57] width 20 height 14
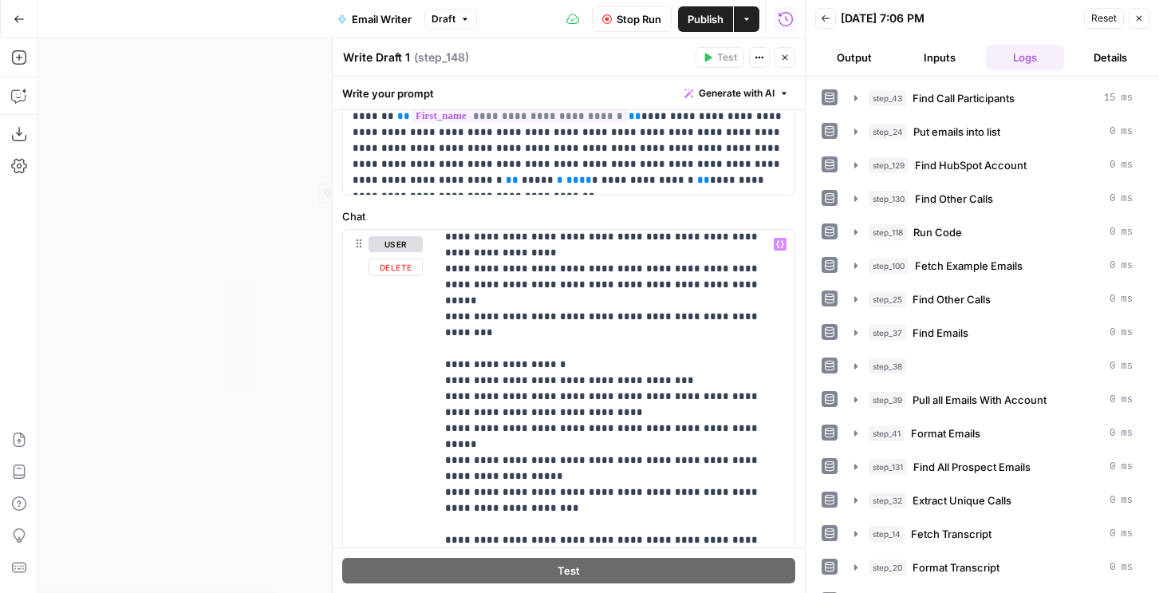
scroll to position [344, 0]
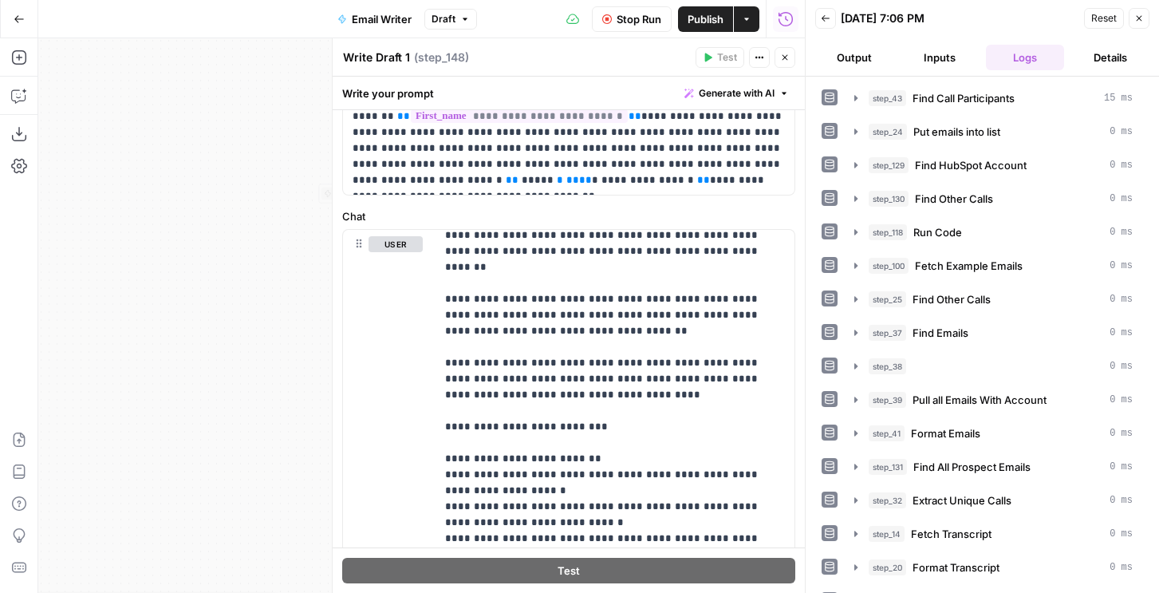
click at [877, 57] on button "Output" at bounding box center [854, 58] width 79 height 26
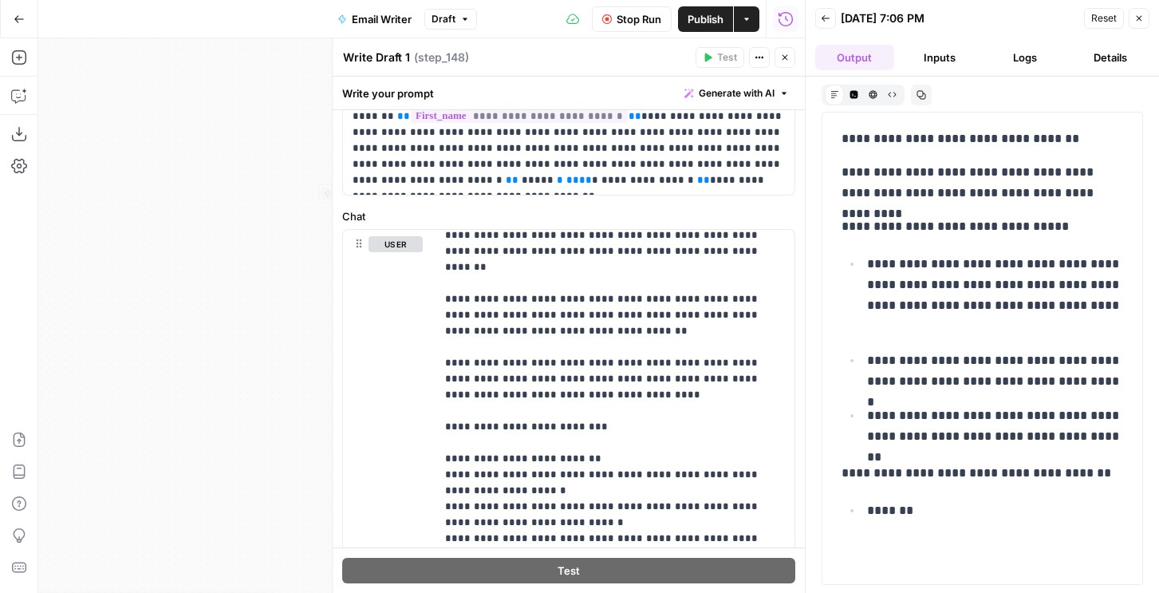
click at [704, 18] on span "Publish" at bounding box center [706, 19] width 36 height 16
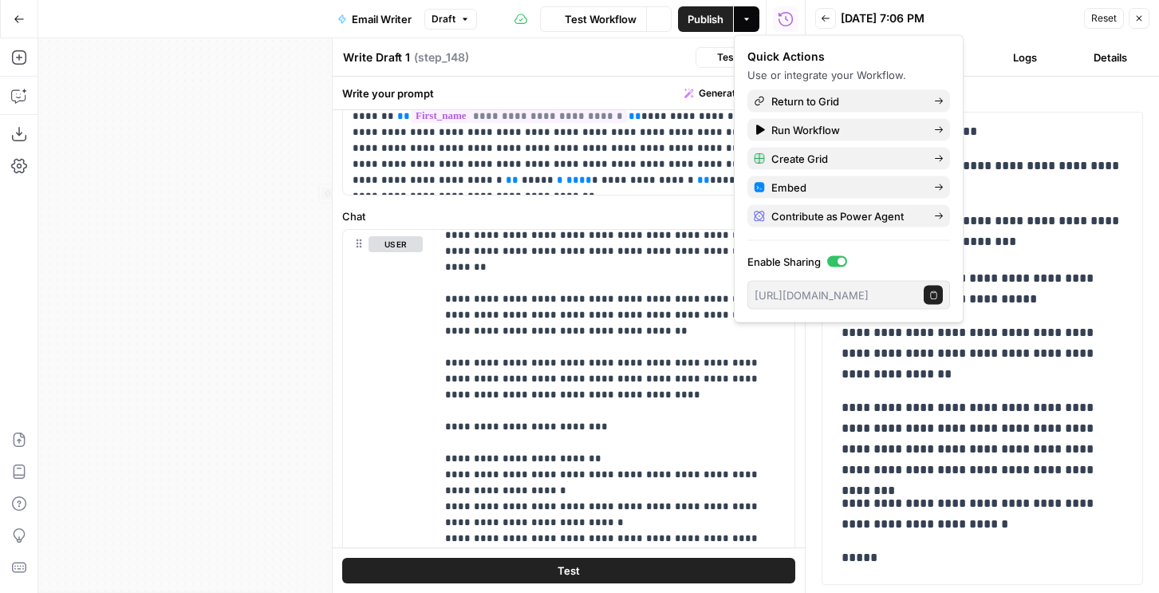
scroll to position [0, 0]
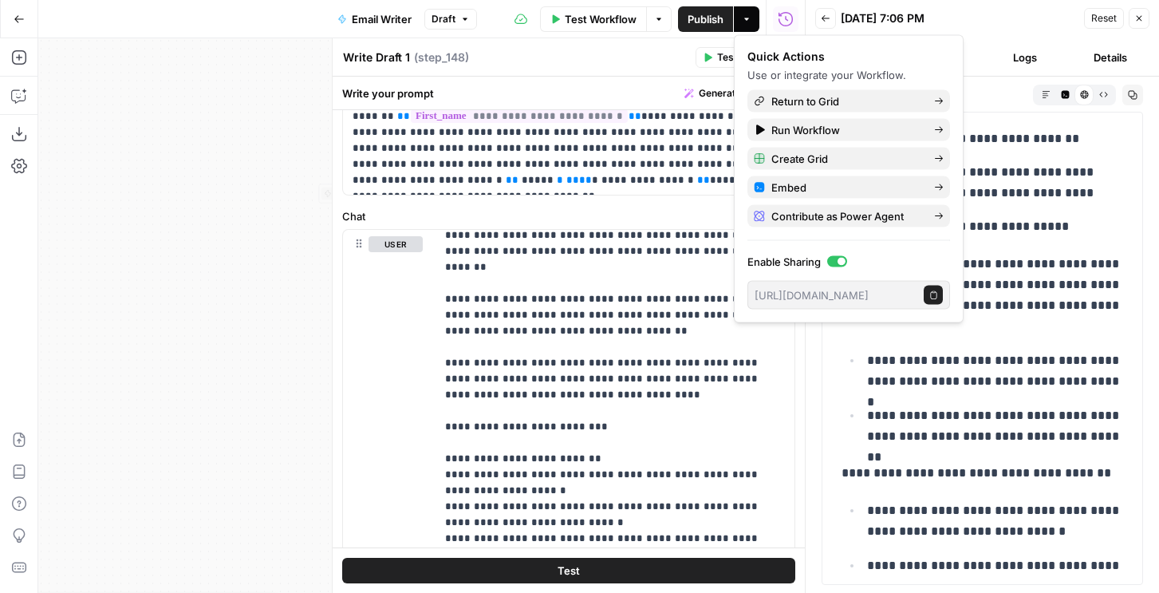
click at [0, 0] on div "08/27/25 at 7:06 PM" at bounding box center [0, 0] width 0 height 0
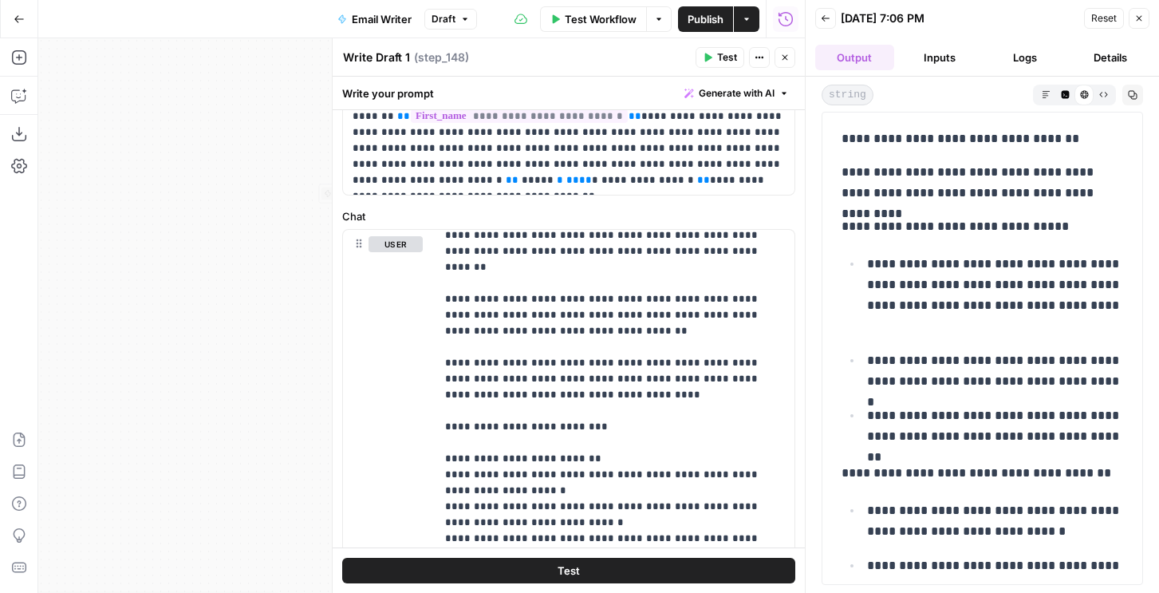
click at [788, 55] on icon "button" at bounding box center [785, 58] width 10 height 10
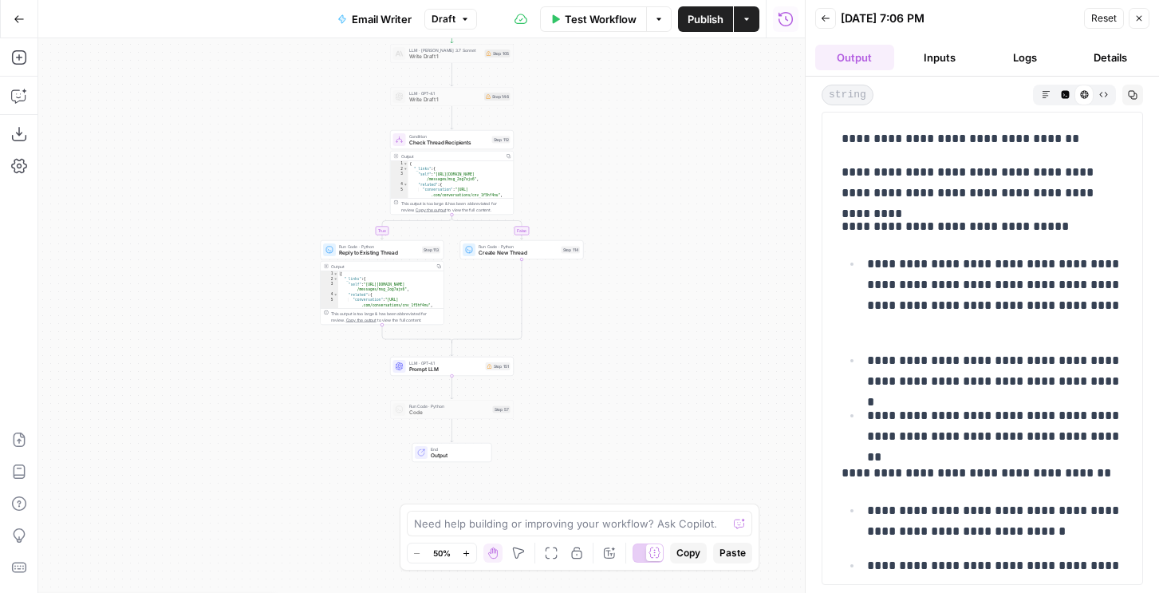
drag, startPoint x: 892, startPoint y: 553, endPoint x: 849, endPoint y: 113, distance: 441.6
click at [849, 113] on div "**********" at bounding box center [982, 348] width 321 height 473
copy div "**********"
click at [608, 19] on span "Test Workflow" at bounding box center [601, 19] width 72 height 16
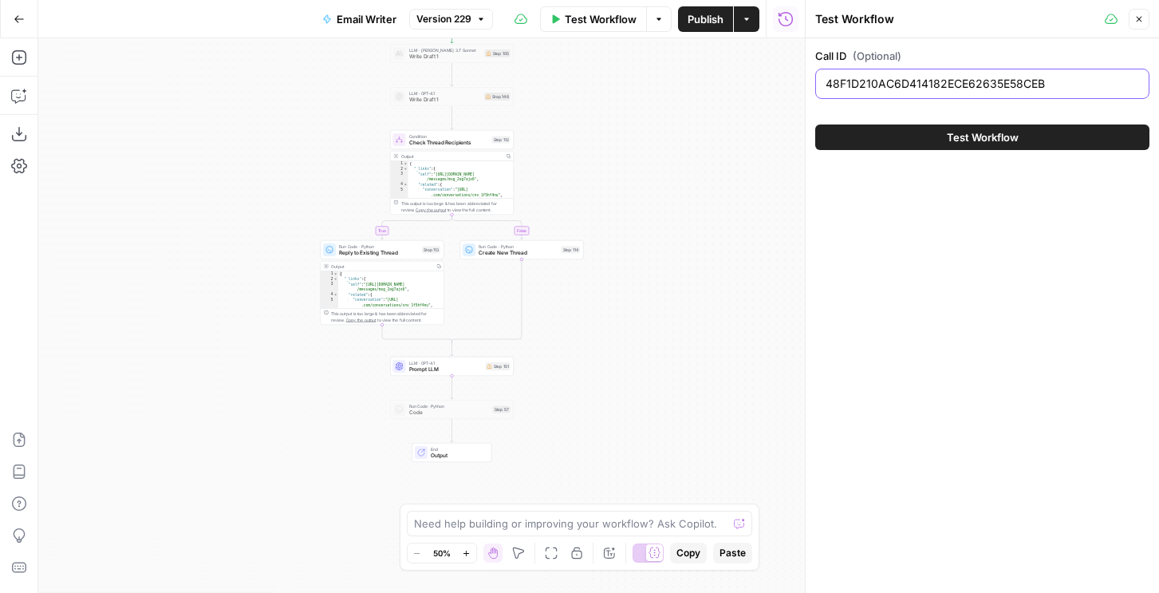
click at [846, 79] on input "48F1D210AC6D414182ECE62635E58CEB" at bounding box center [982, 84] width 313 height 16
paste input "B58EF5EDD94145AF8C6566B16B41B942"
type input "B58EF5EDD94145AF8C6566B16B41B942"
click at [912, 142] on button "Test Workflow" at bounding box center [982, 137] width 334 height 26
click at [881, 142] on button "Test Workflow" at bounding box center [982, 137] width 334 height 26
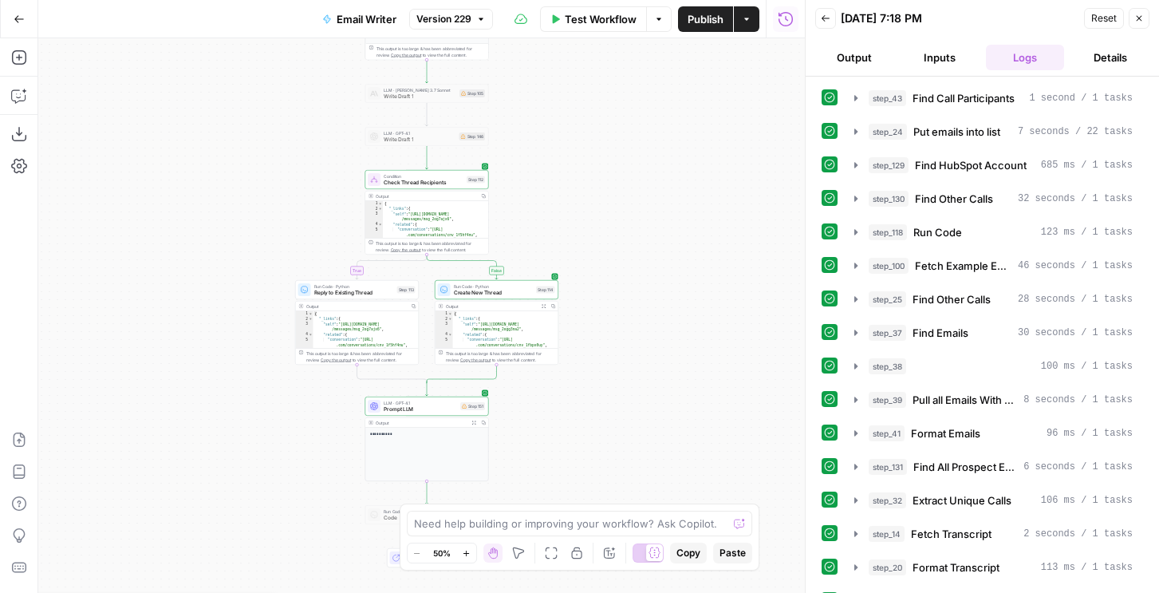
scroll to position [433, 0]
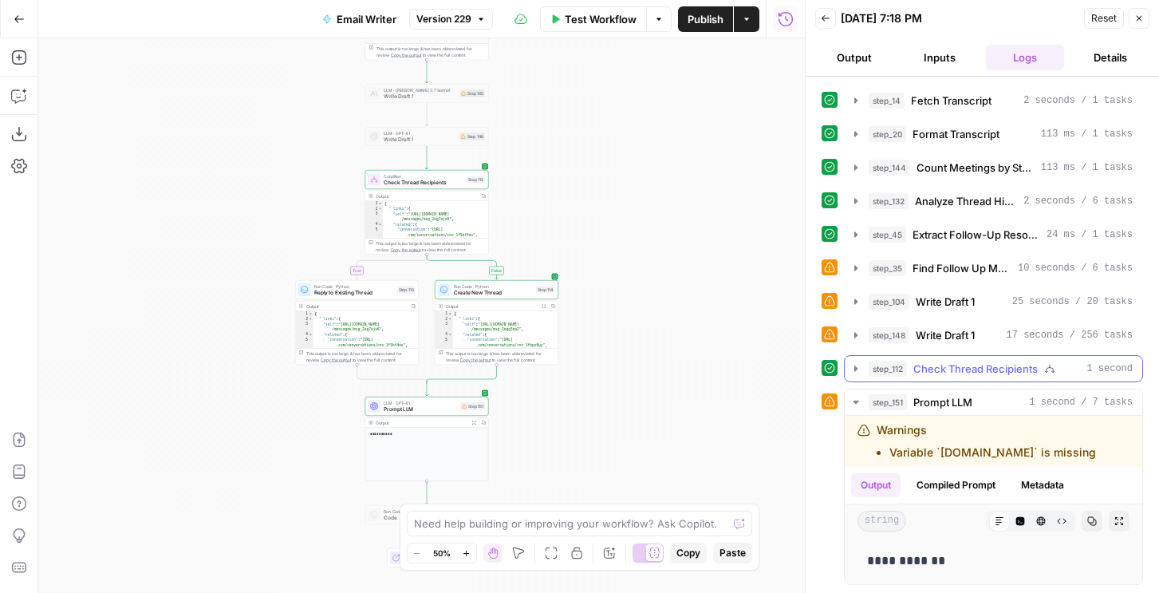
click at [905, 362] on span "step_112" at bounding box center [888, 369] width 38 height 16
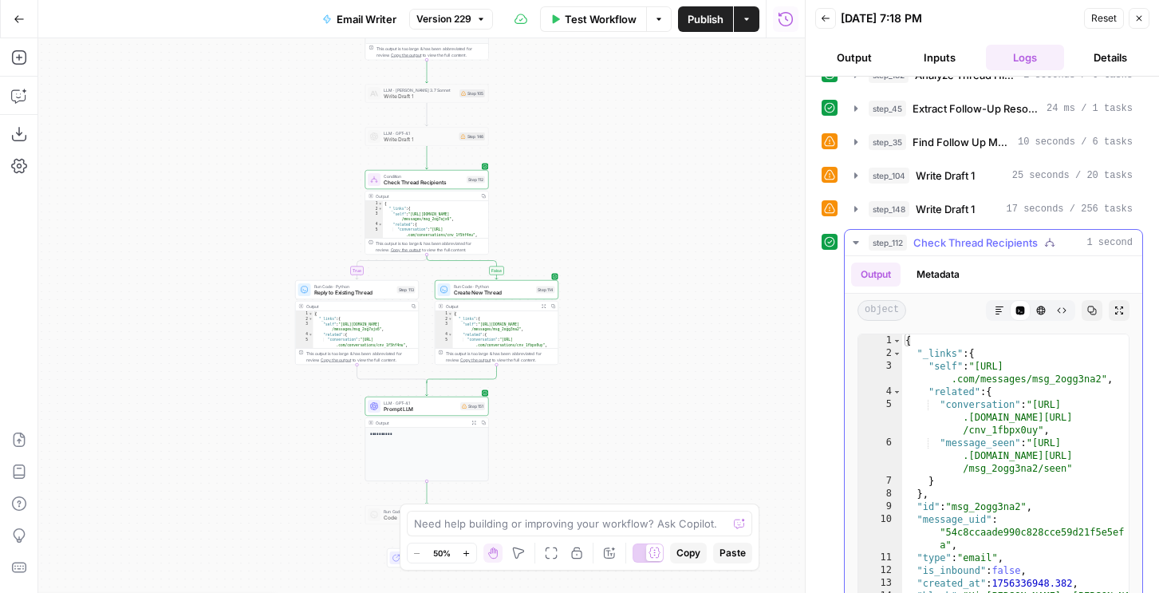
scroll to position [660, 0]
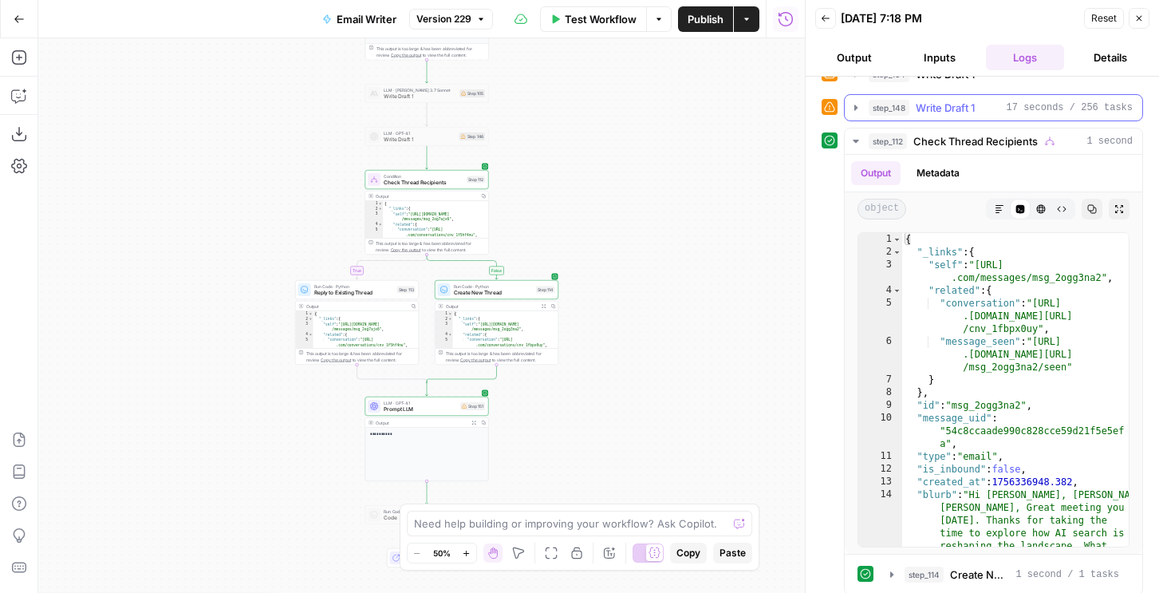
click at [934, 114] on span "Write Draft 1" at bounding box center [945, 108] width 59 height 16
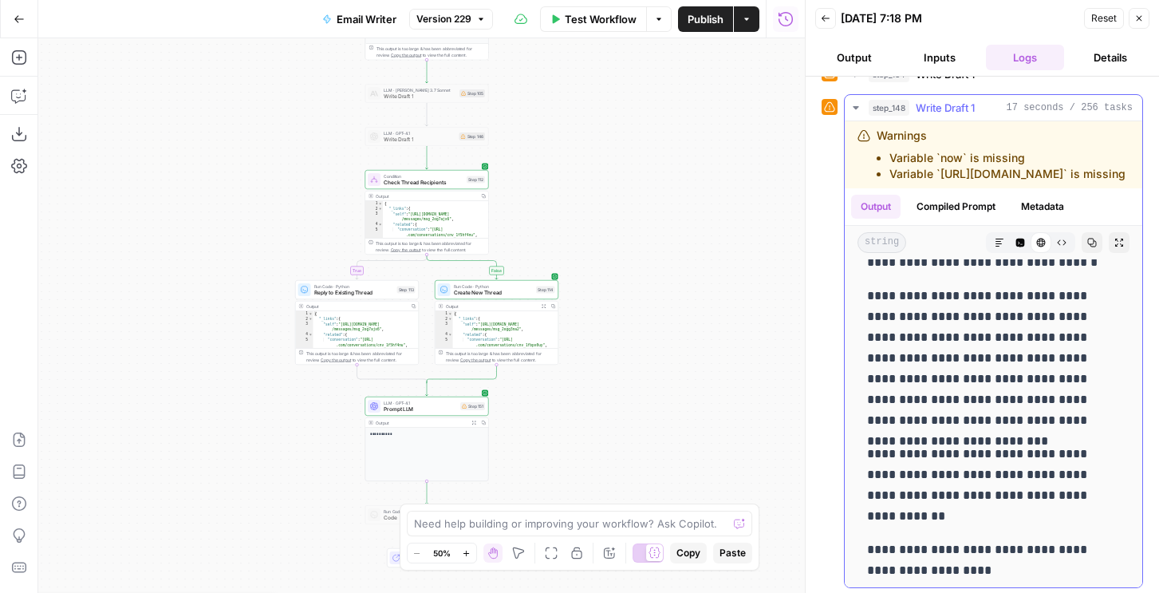
scroll to position [648, 0]
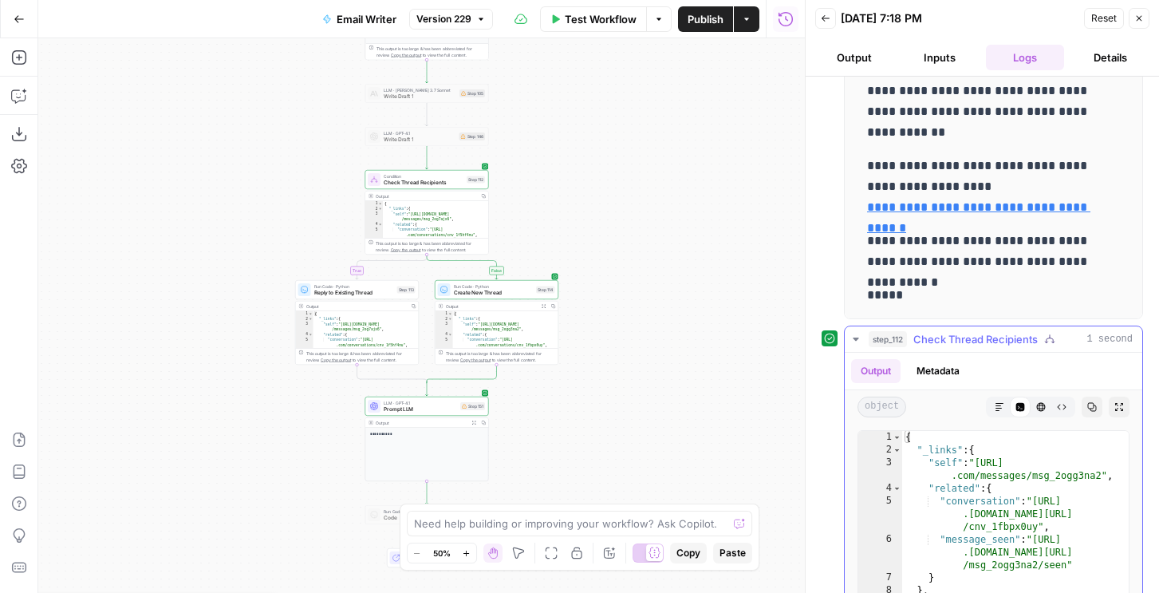
drag, startPoint x: 863, startPoint y: 278, endPoint x: 955, endPoint y: 323, distance: 102.0
click at [955, 323] on div "step_43 Find Call Participants 1 second / 1 tasks step_24 Put emails into list …" at bounding box center [982, 75] width 321 height 1840
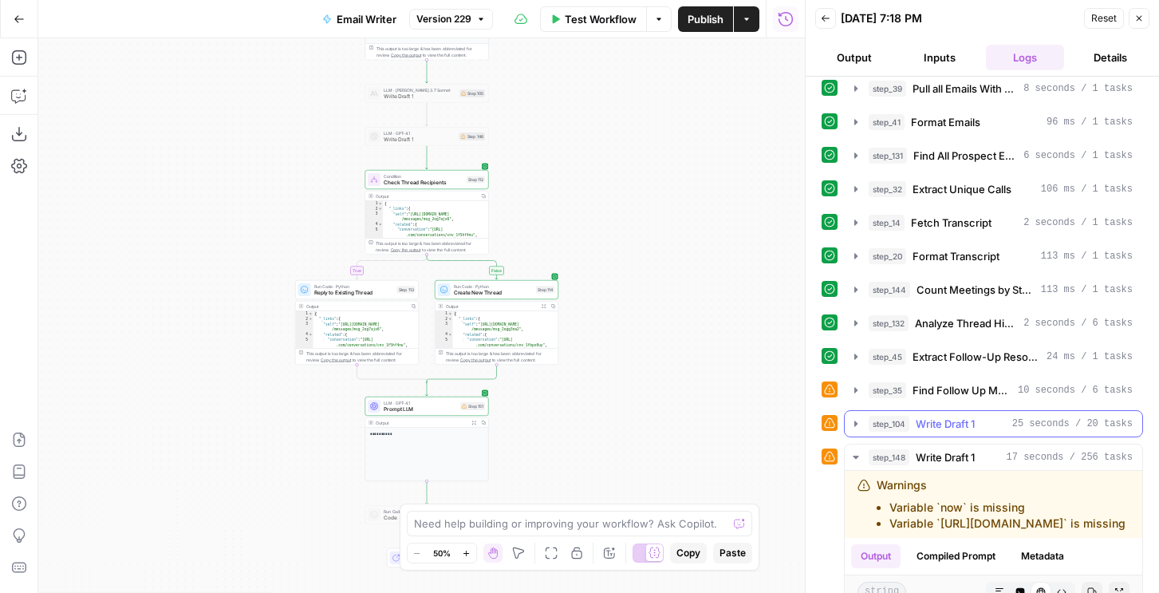
click at [933, 423] on span "Write Draft 1" at bounding box center [945, 424] width 59 height 16
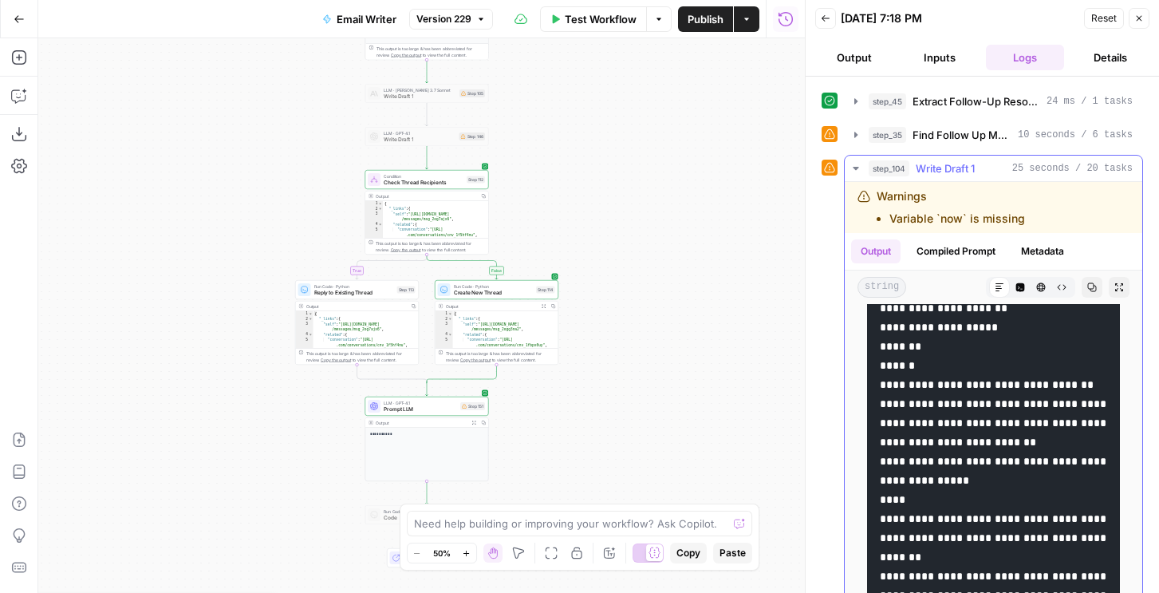
scroll to position [103, 0]
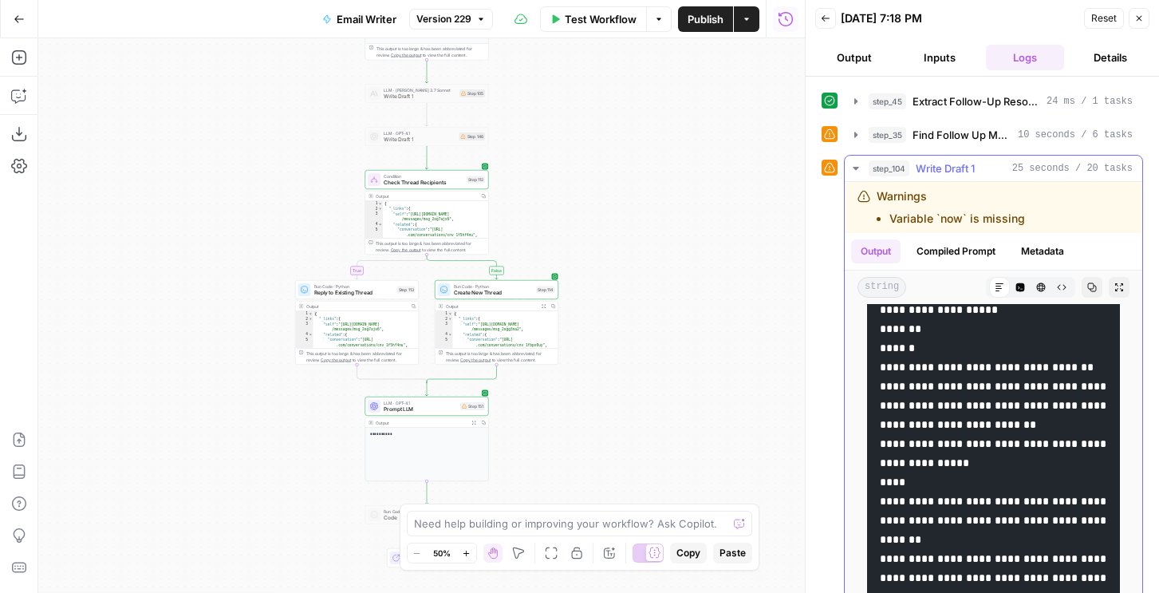
click at [1042, 289] on icon "button" at bounding box center [1041, 287] width 9 height 9
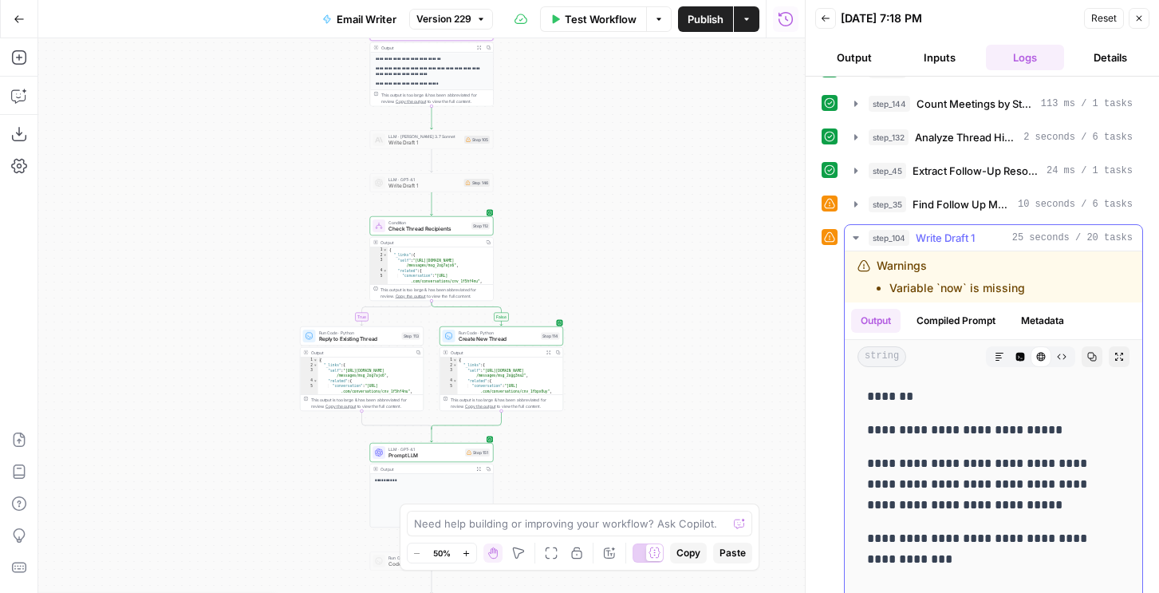
scroll to position [468, 0]
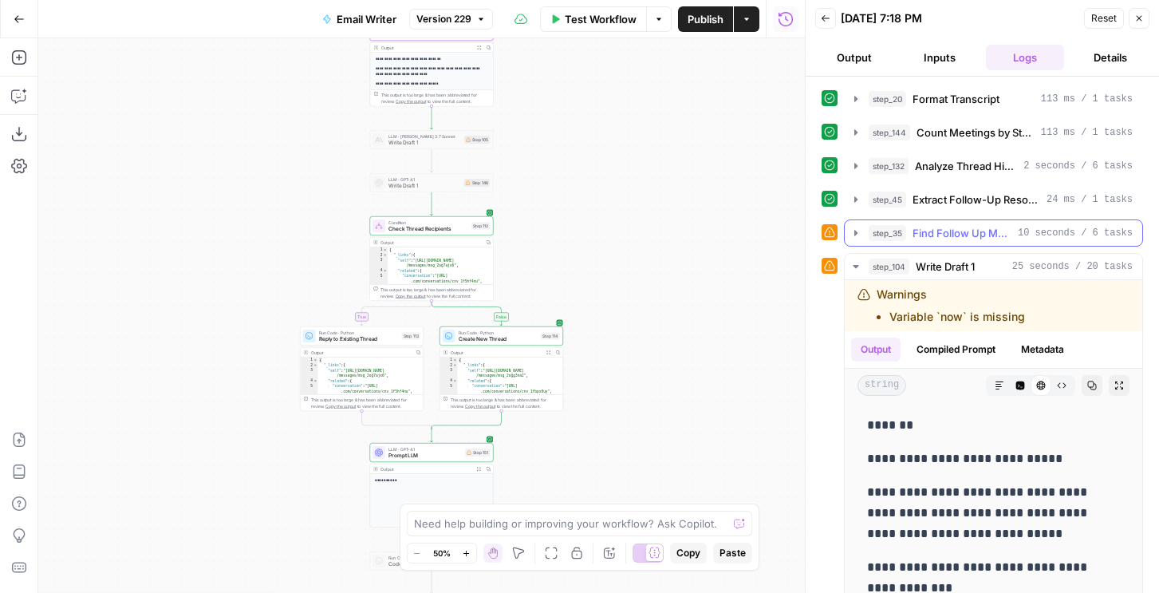
click at [907, 226] on div "step_35 Find Follow Up Material 10 seconds / 6 tasks" at bounding box center [1001, 233] width 264 height 16
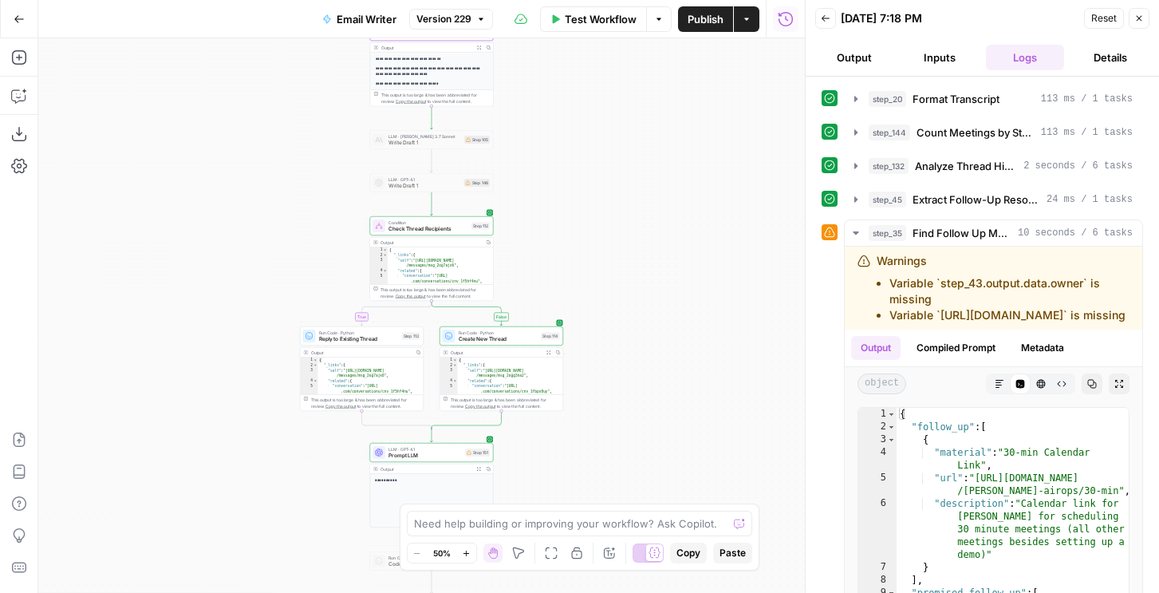
click at [471, 23] on span "Version 229" at bounding box center [443, 19] width 55 height 14
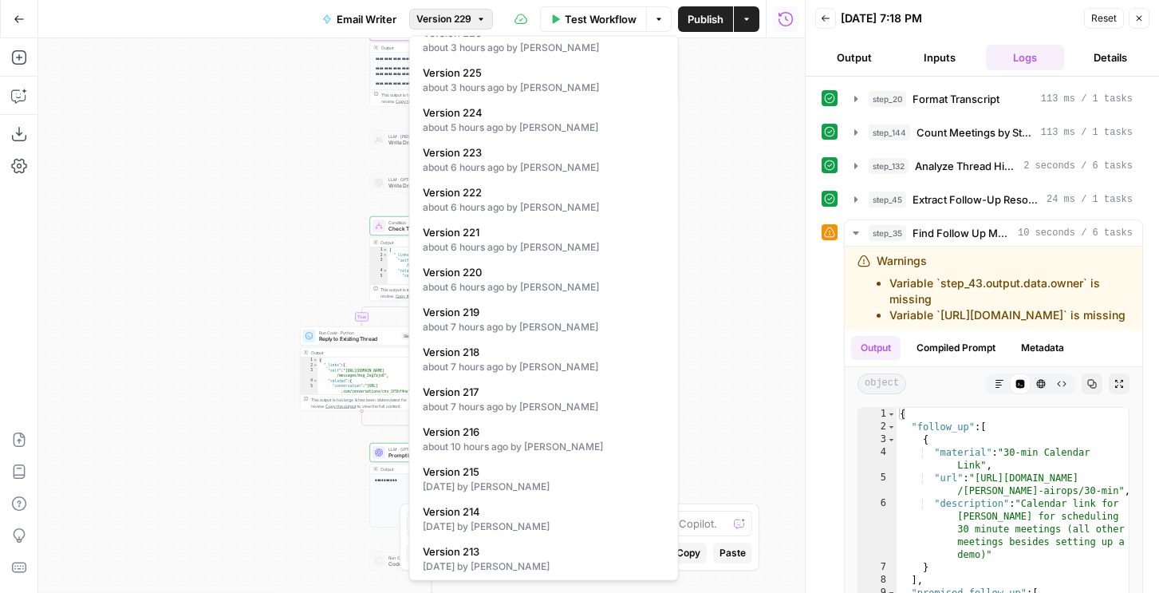
scroll to position [196, 0]
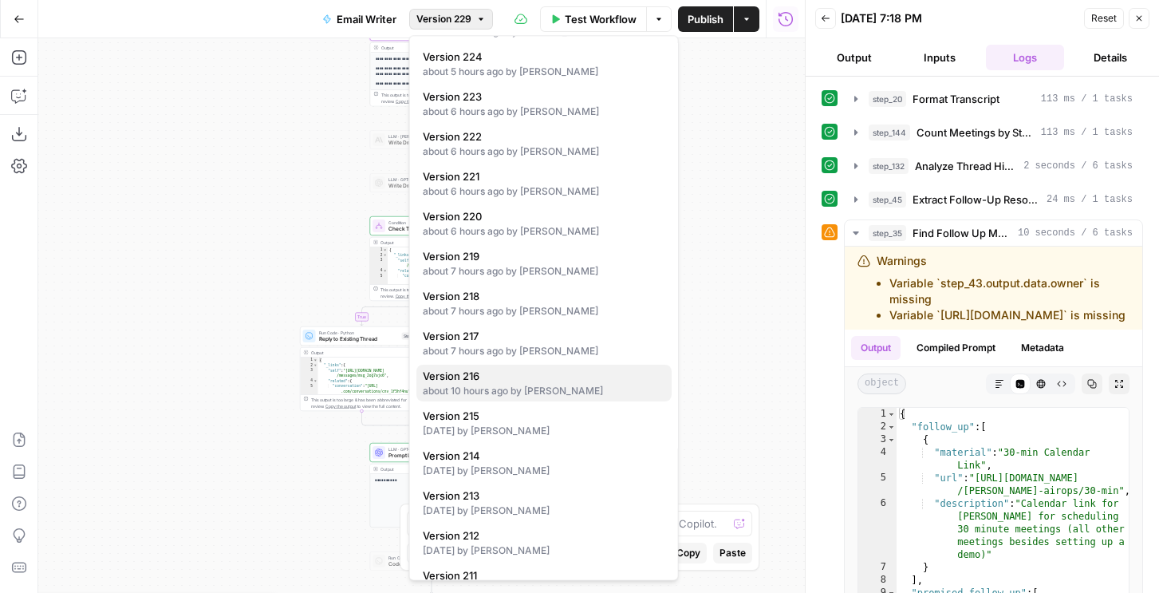
click at [494, 379] on span "Version 216" at bounding box center [541, 376] width 236 height 16
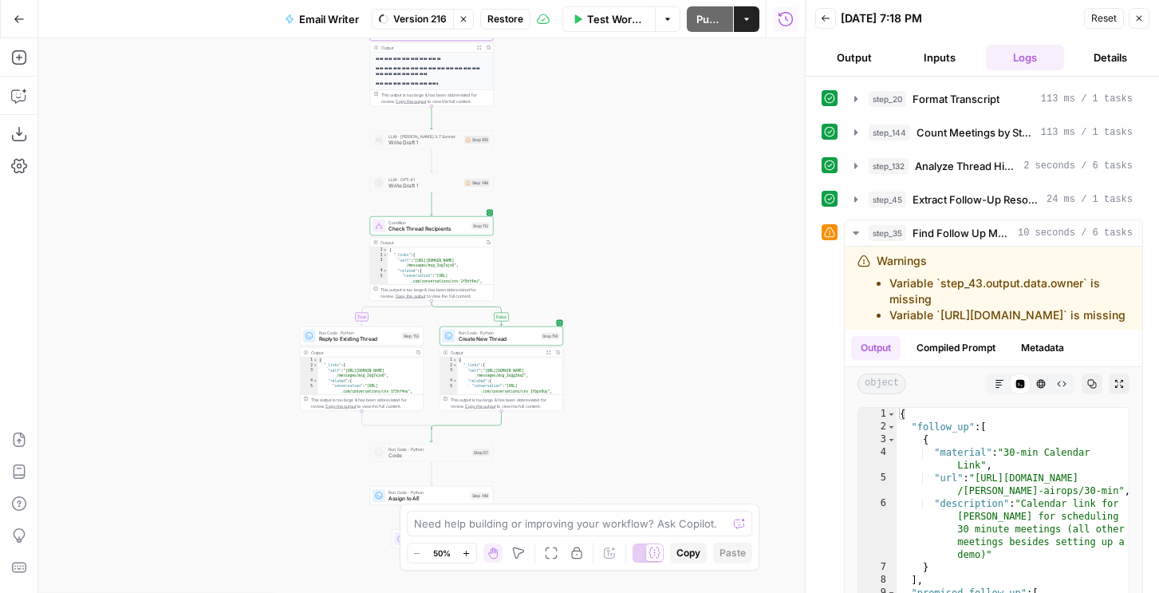
scroll to position [0, 0]
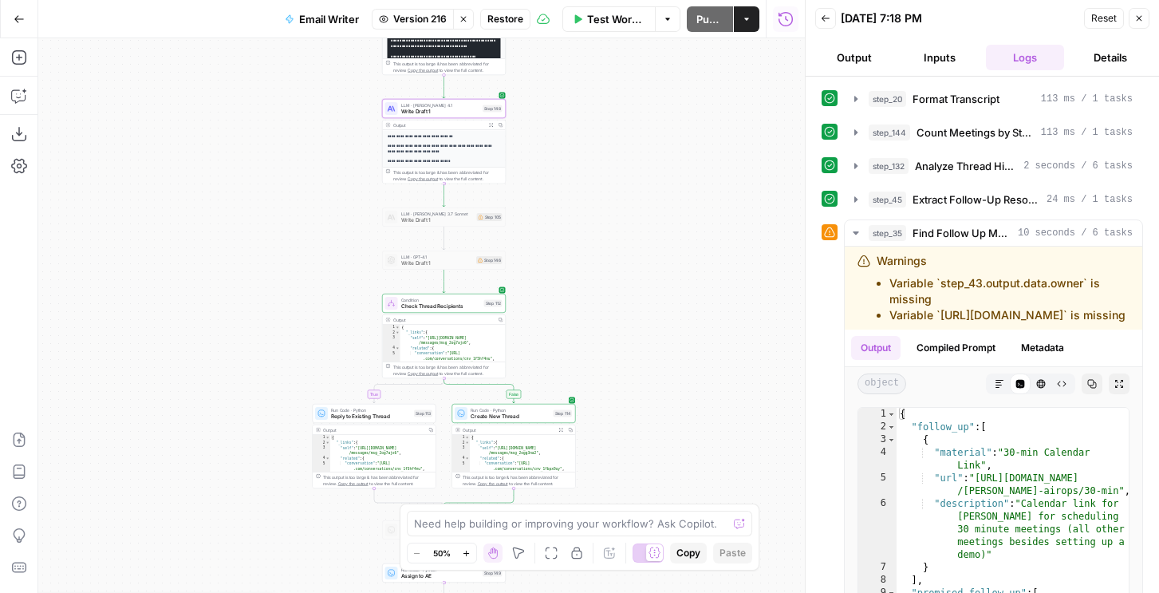
click at [961, 66] on button "Inputs" at bounding box center [939, 58] width 79 height 26
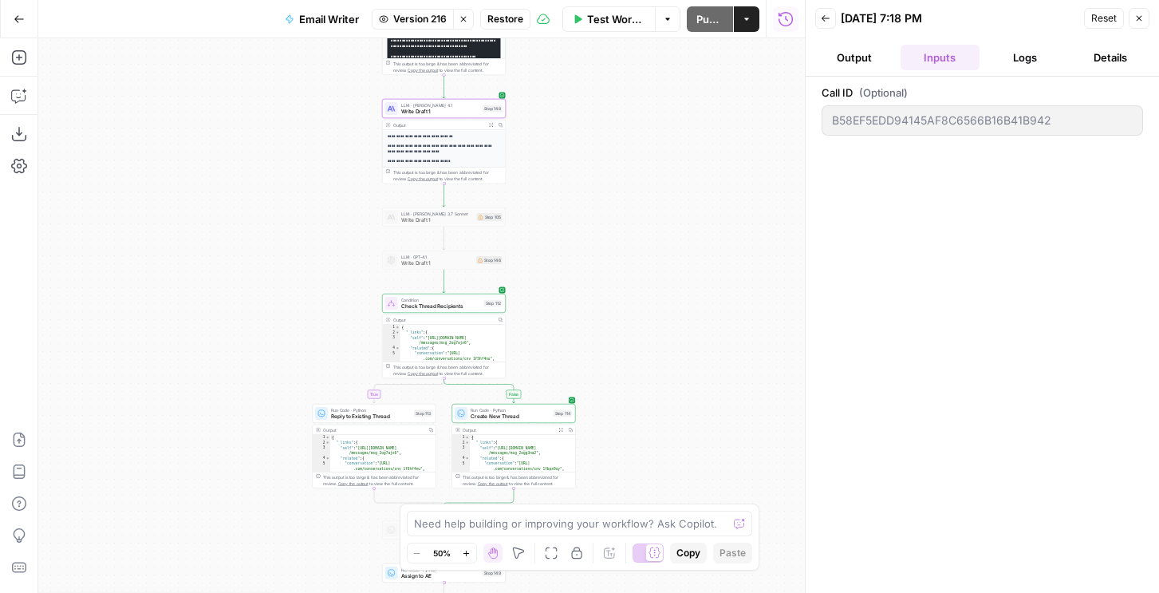
click at [960, 64] on button "Inputs" at bounding box center [939, 58] width 79 height 26
click at [463, 18] on icon "button" at bounding box center [463, 19] width 6 height 6
click at [33, 132] on div "Add Steps Copilot Download as JSON Settings Import JSON AirOps Academy Help Giv…" at bounding box center [19, 315] width 38 height 554
click at [25, 132] on icon "button" at bounding box center [19, 134] width 16 height 16
click at [458, 16] on span "Version 229" at bounding box center [443, 19] width 55 height 14
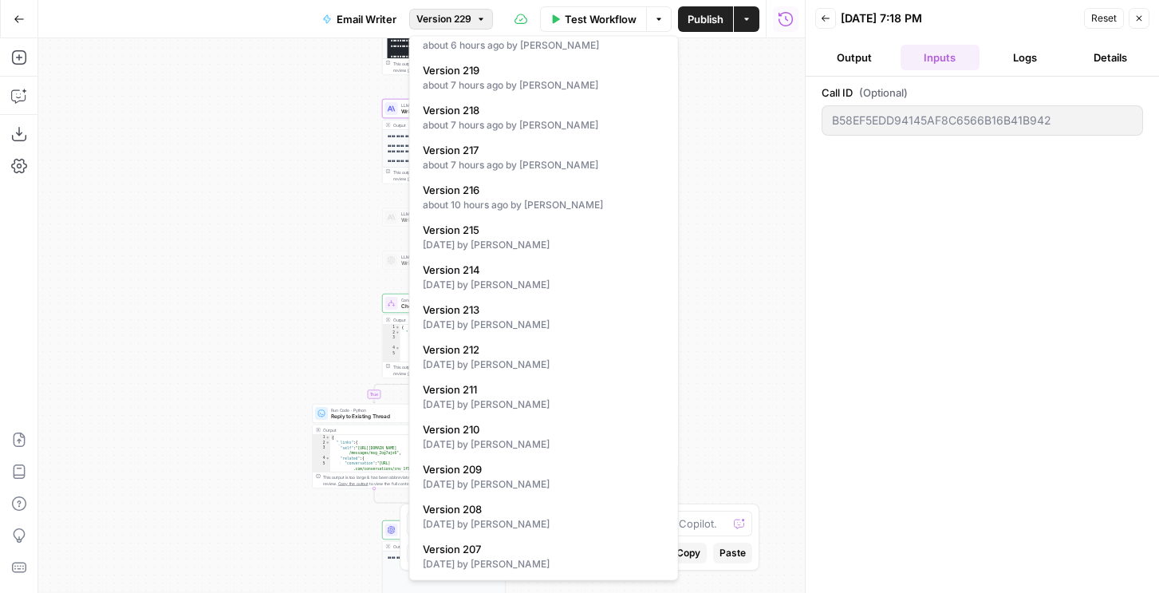
scroll to position [237, 0]
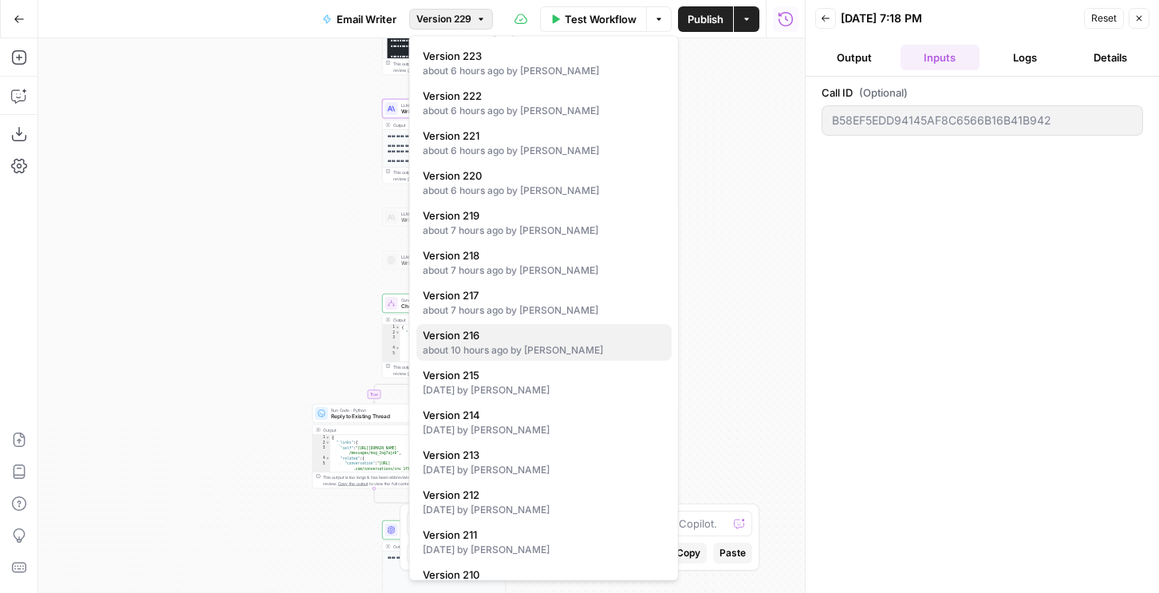
click at [463, 352] on div "about 10 hours ago by Nicole Guercia" at bounding box center [544, 351] width 242 height 14
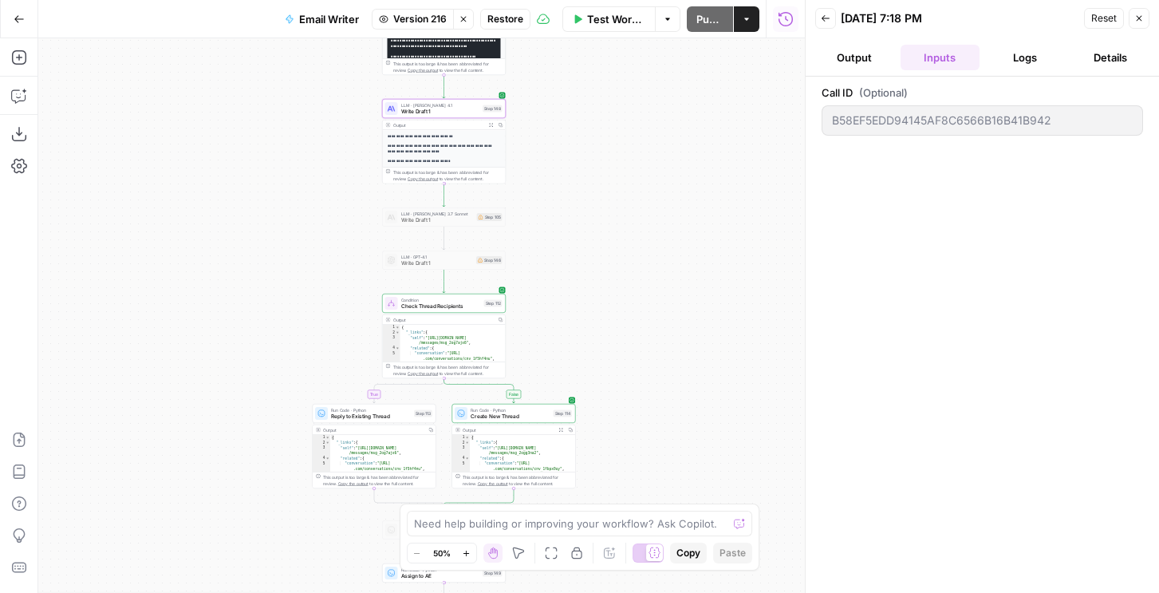
click at [487, 22] on button "Restore" at bounding box center [505, 19] width 50 height 21
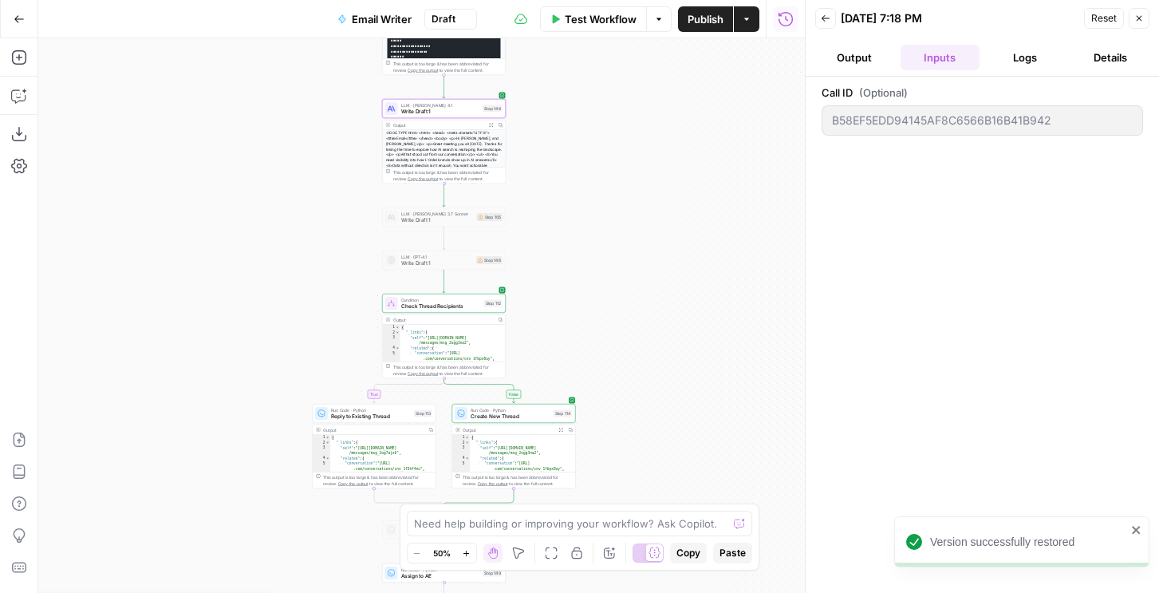
click at [605, 14] on span "Test Workflow" at bounding box center [601, 19] width 72 height 16
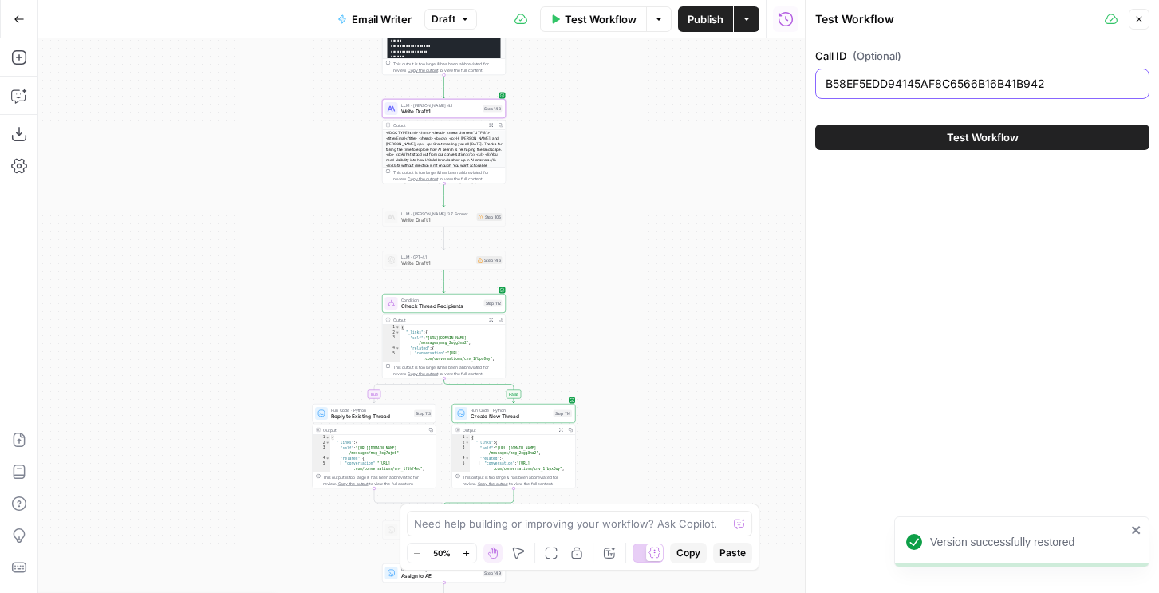
click at [880, 87] on input "B58EF5EDD94145AF8C6566B16B41B942" at bounding box center [982, 84] width 313 height 16
click at [900, 129] on button "Test Workflow" at bounding box center [982, 137] width 334 height 26
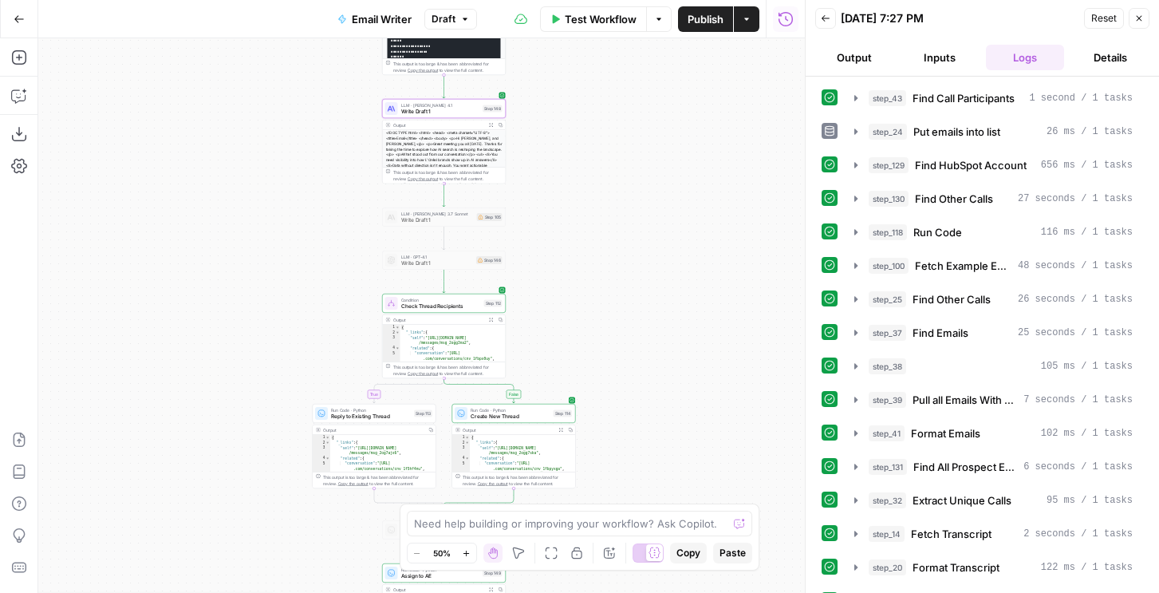
click at [699, 16] on span "Publish" at bounding box center [706, 19] width 36 height 16
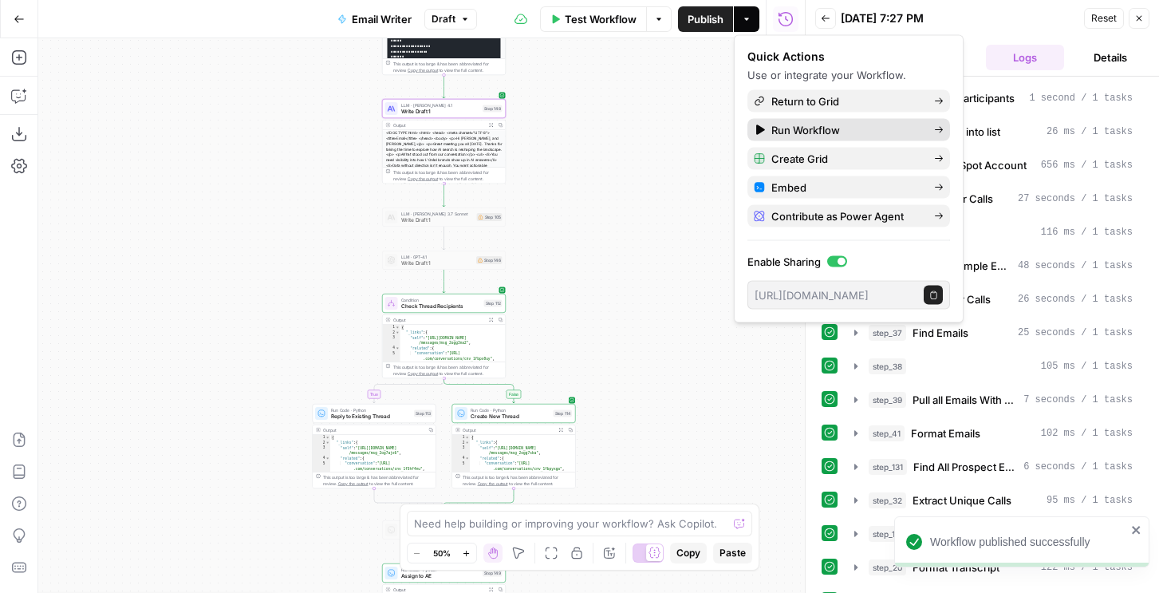
click at [806, 128] on span "Run Workflow" at bounding box center [846, 130] width 150 height 16
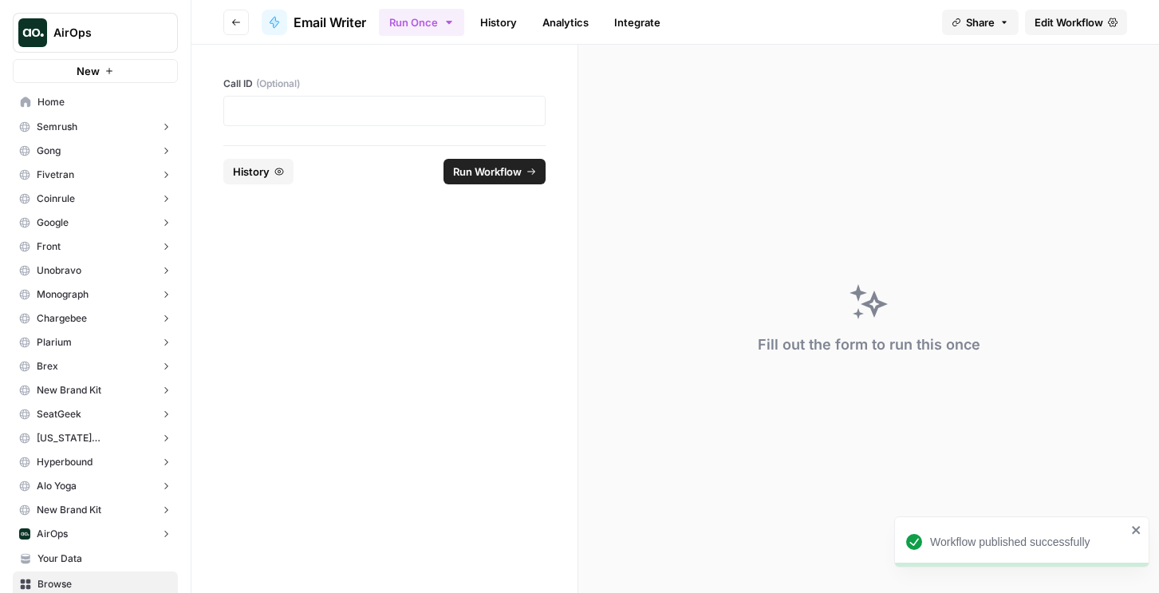
click at [483, 26] on link "History" at bounding box center [499, 23] width 56 height 26
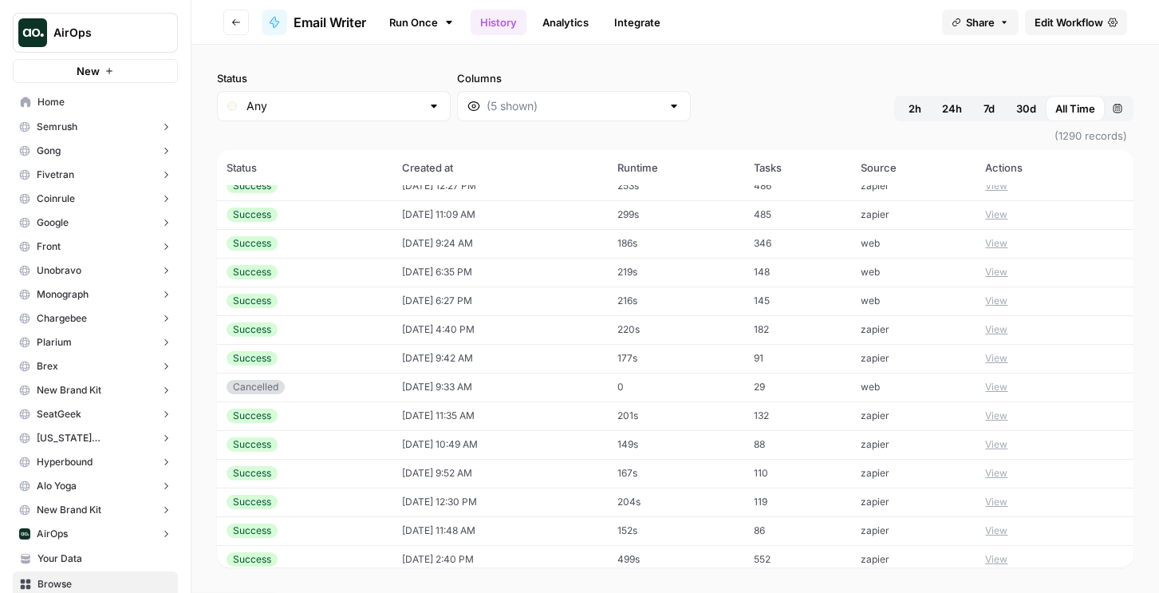
scroll to position [296, 0]
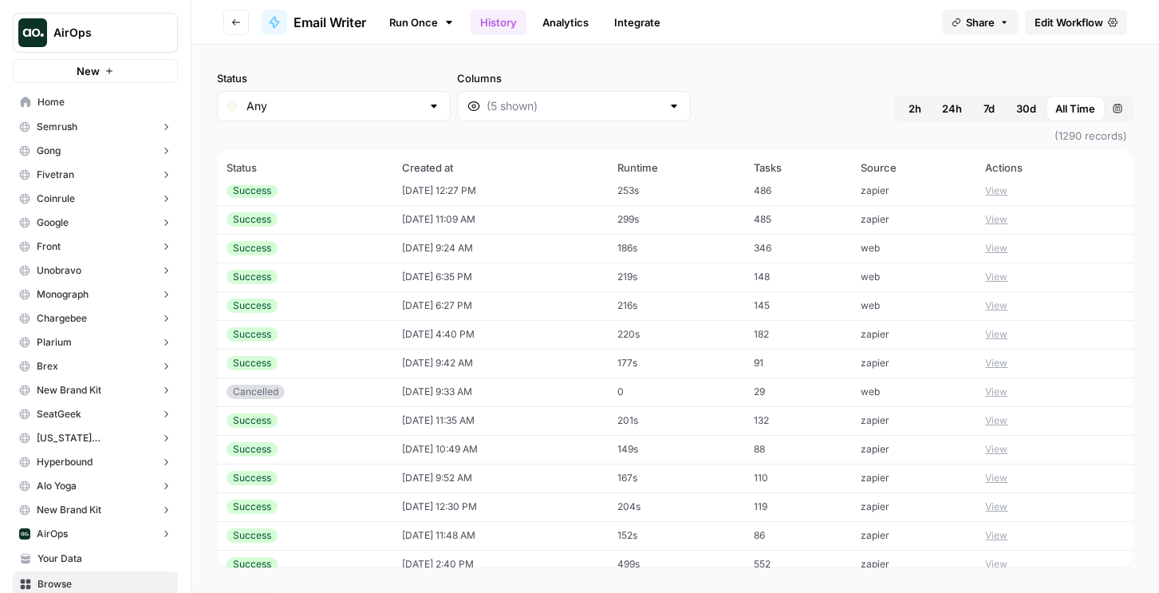
click at [1003, 333] on button "View" at bounding box center [996, 334] width 22 height 14
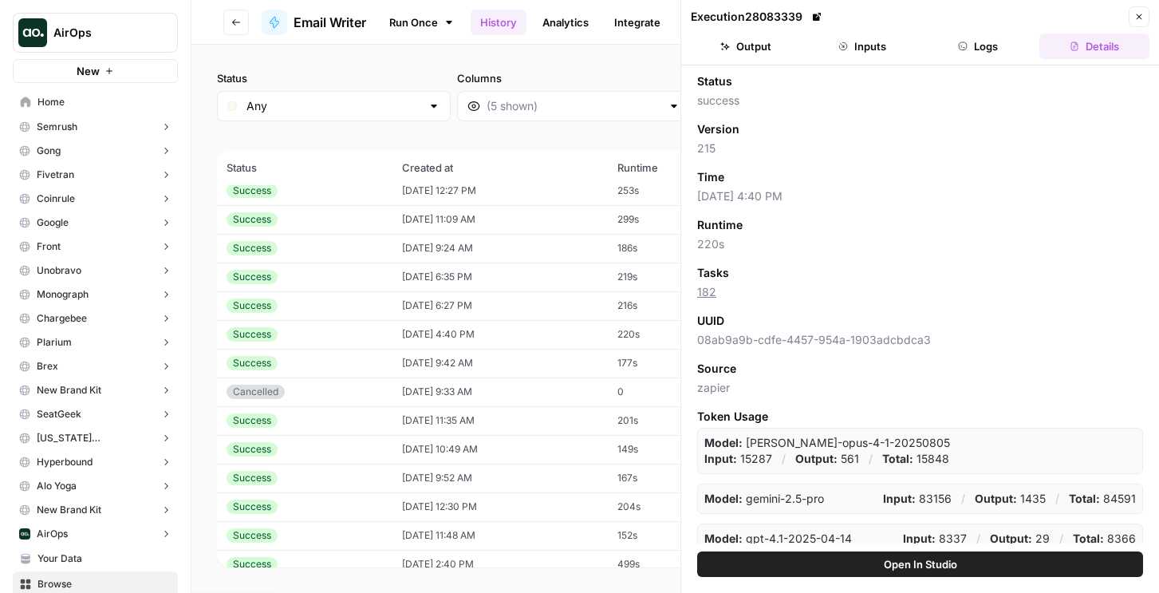
click at [818, 13] on icon at bounding box center [817, 17] width 10 height 10
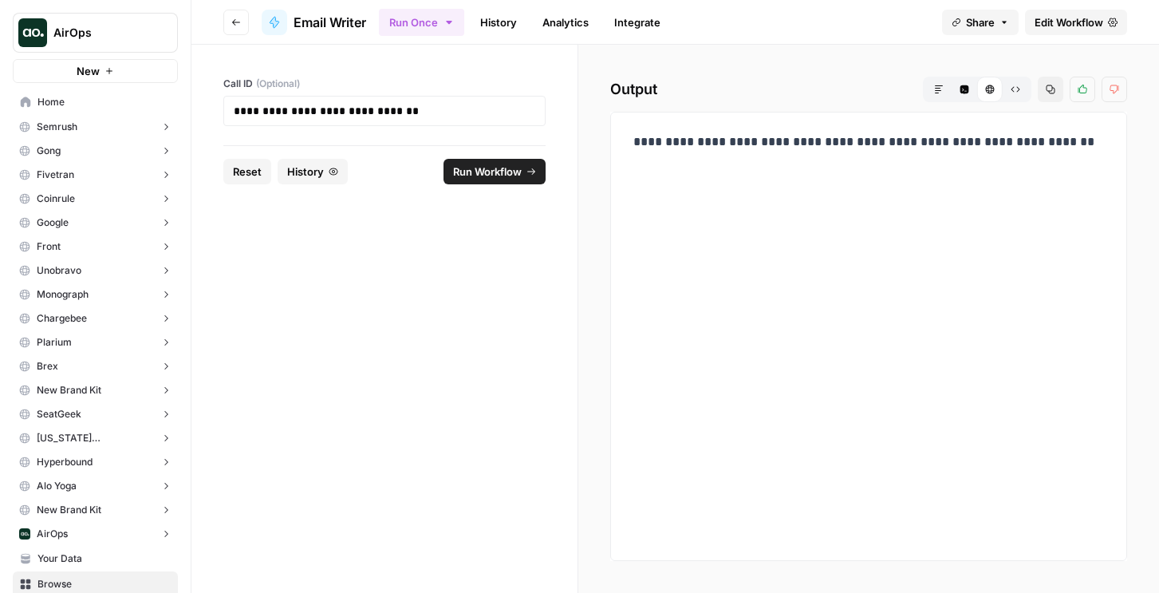
click at [474, 174] on span "Run Workflow" at bounding box center [487, 172] width 69 height 16
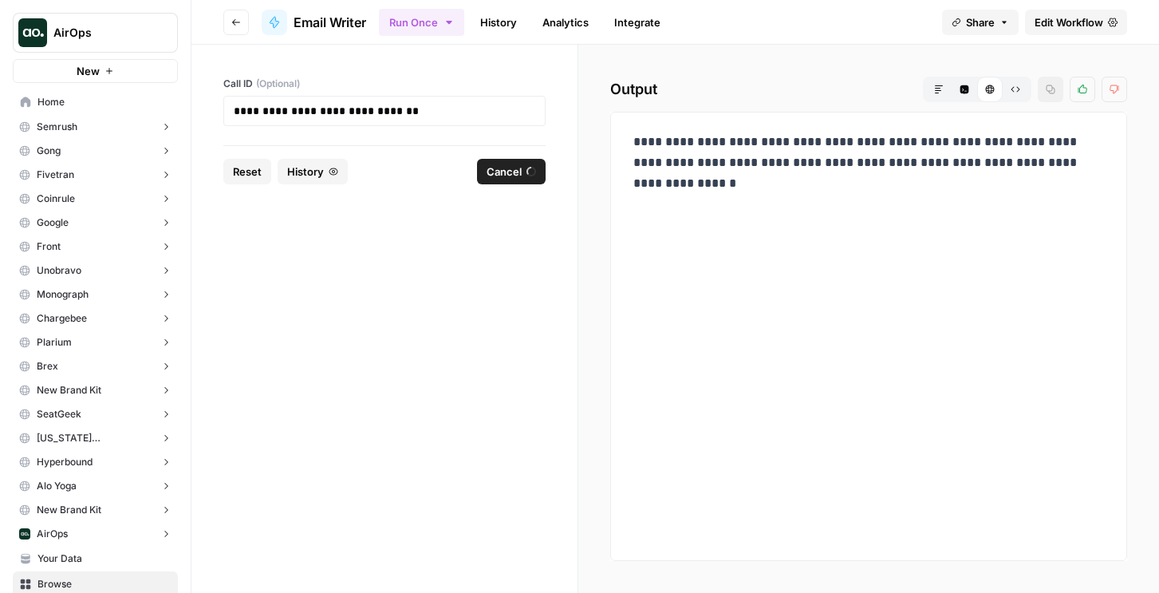
click at [502, 19] on link "History" at bounding box center [499, 23] width 56 height 26
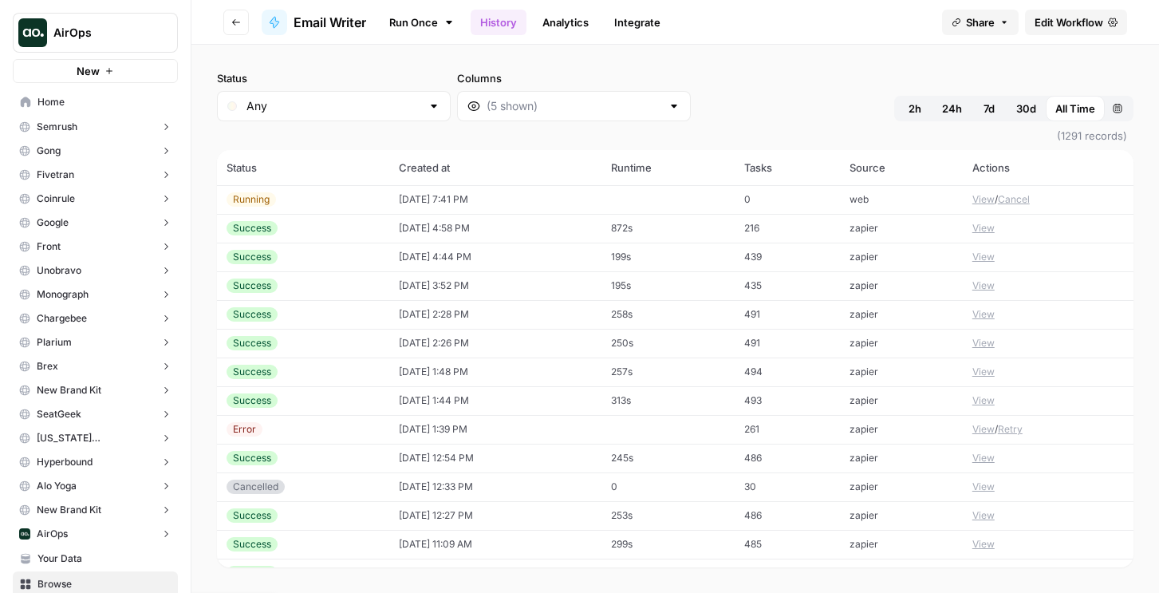
click at [535, 196] on td "[DATE] 7:41 PM" at bounding box center [494, 199] width 211 height 29
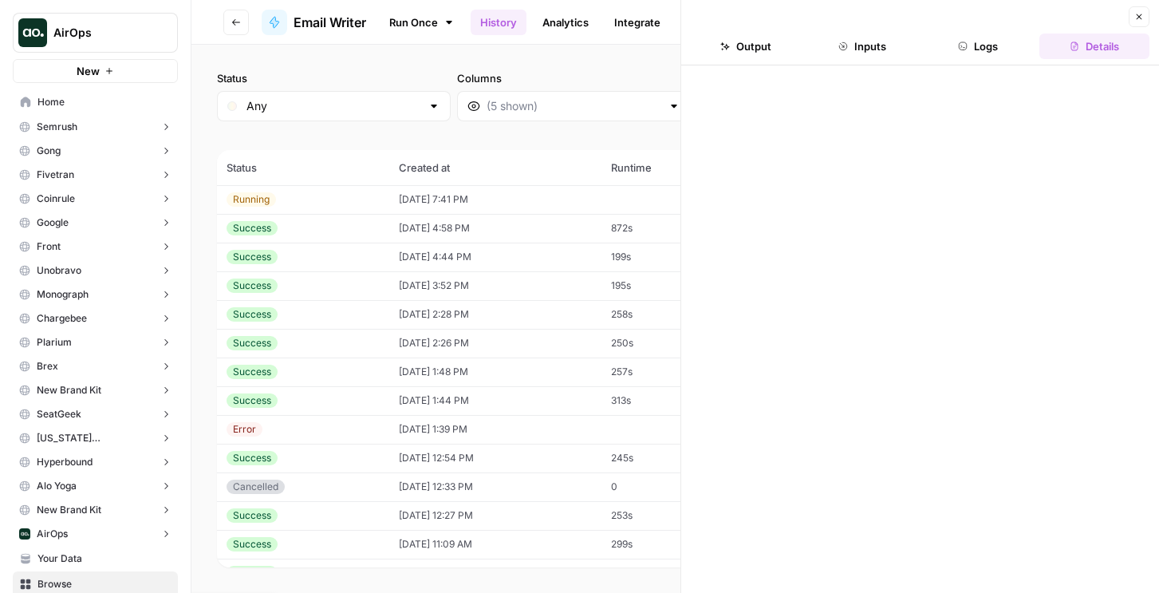
click at [967, 55] on button "Logs" at bounding box center [979, 46] width 110 height 26
click at [966, 48] on icon "button" at bounding box center [964, 46] width 8 height 8
